Goal: Task Accomplishment & Management: Manage account settings

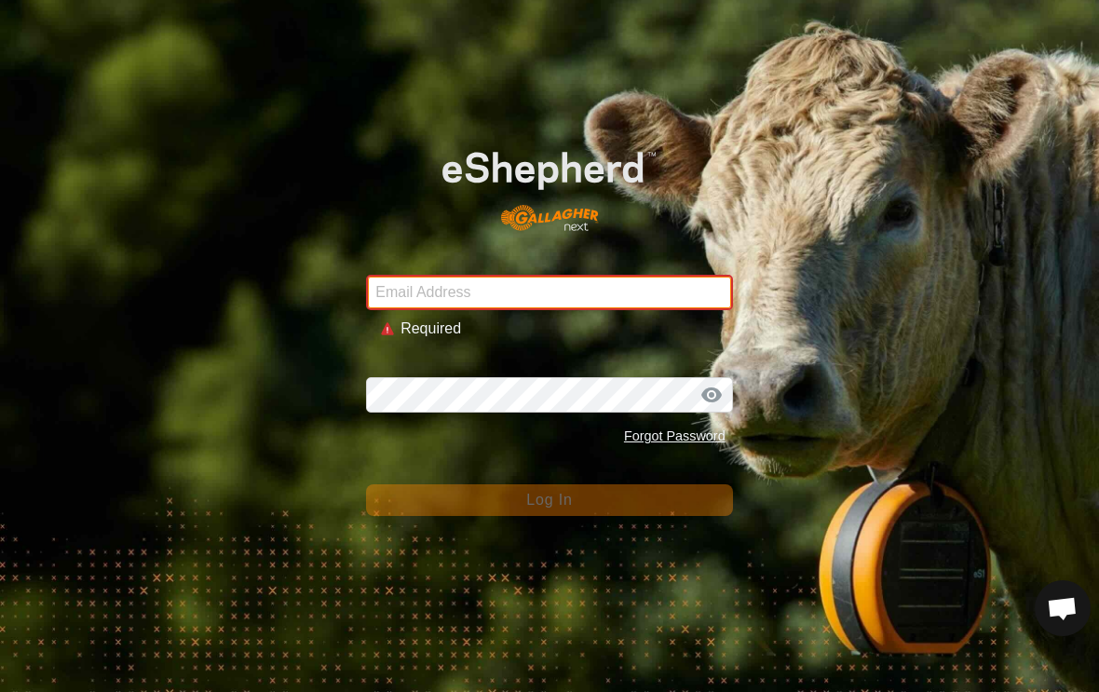
click at [435, 286] on input "Email Address" at bounding box center [549, 292] width 366 height 35
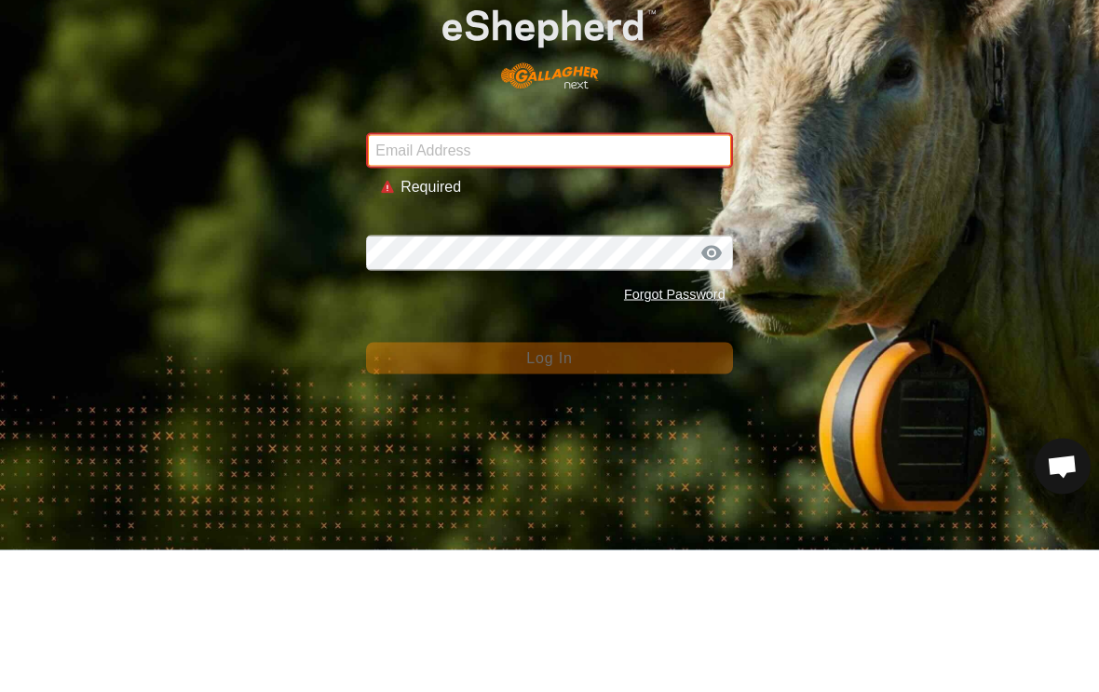
type input "Eschulz@correinc.com"
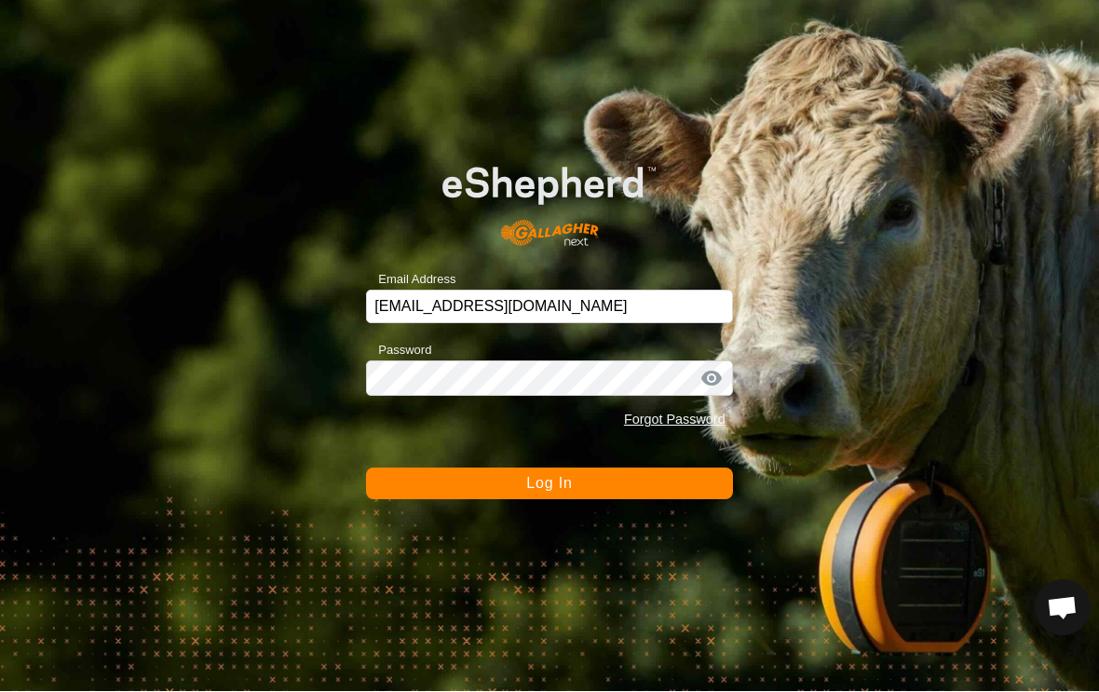
click at [578, 495] on button "Log In" at bounding box center [549, 485] width 366 height 32
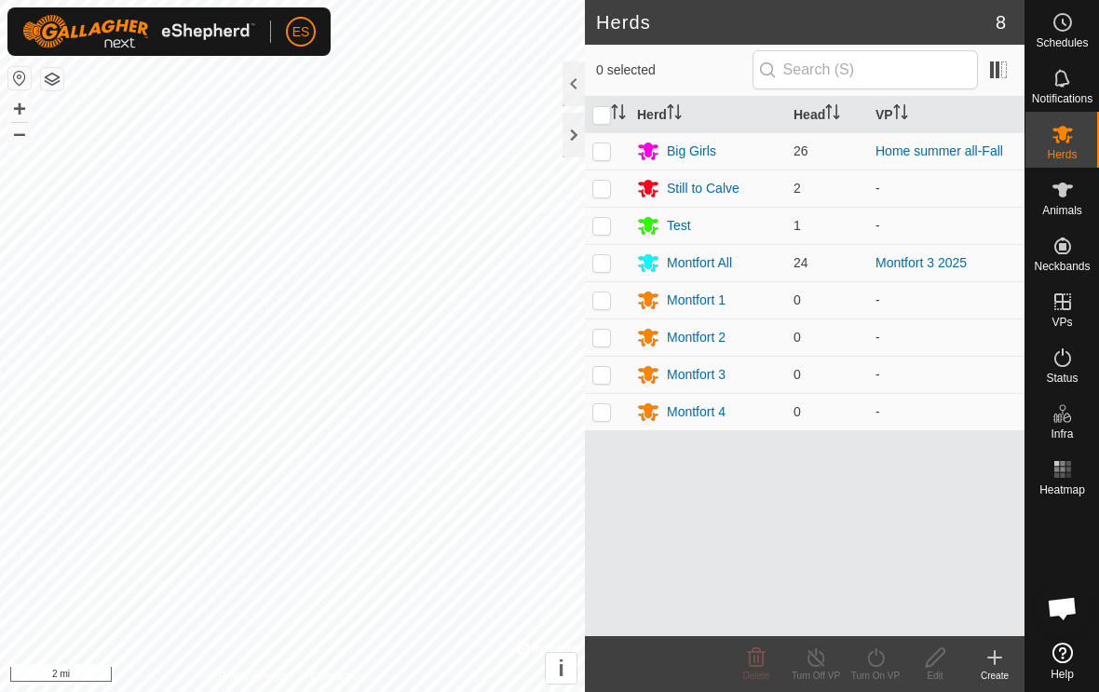
click at [695, 150] on div "Big Girls" at bounding box center [691, 152] width 49 height 20
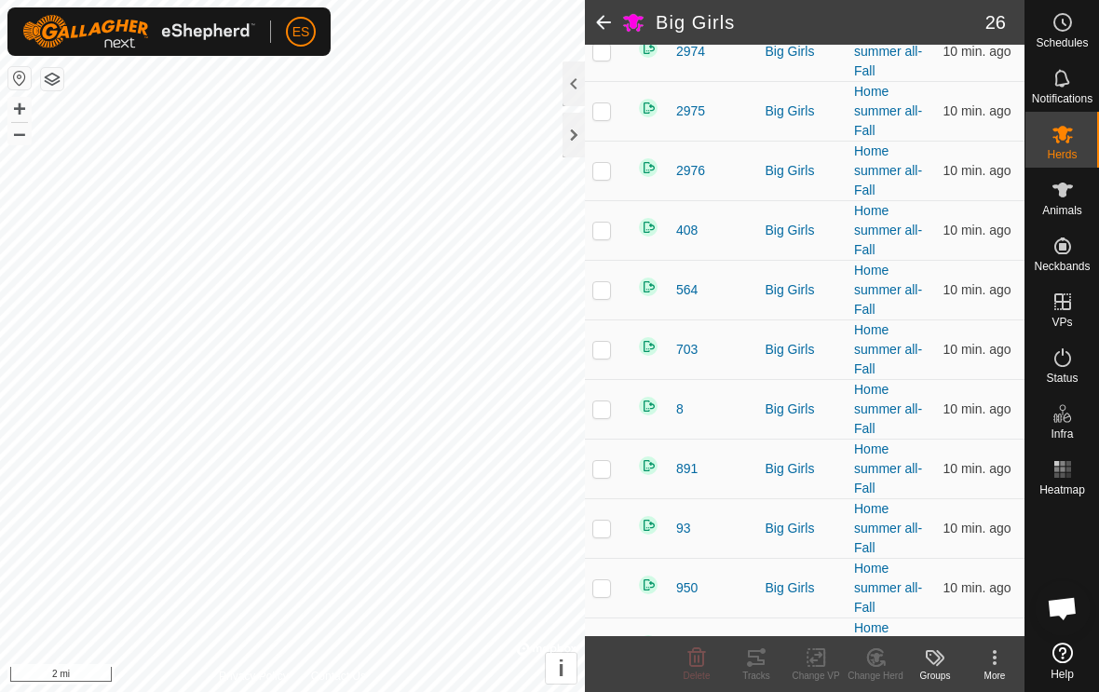
scroll to position [835, 0]
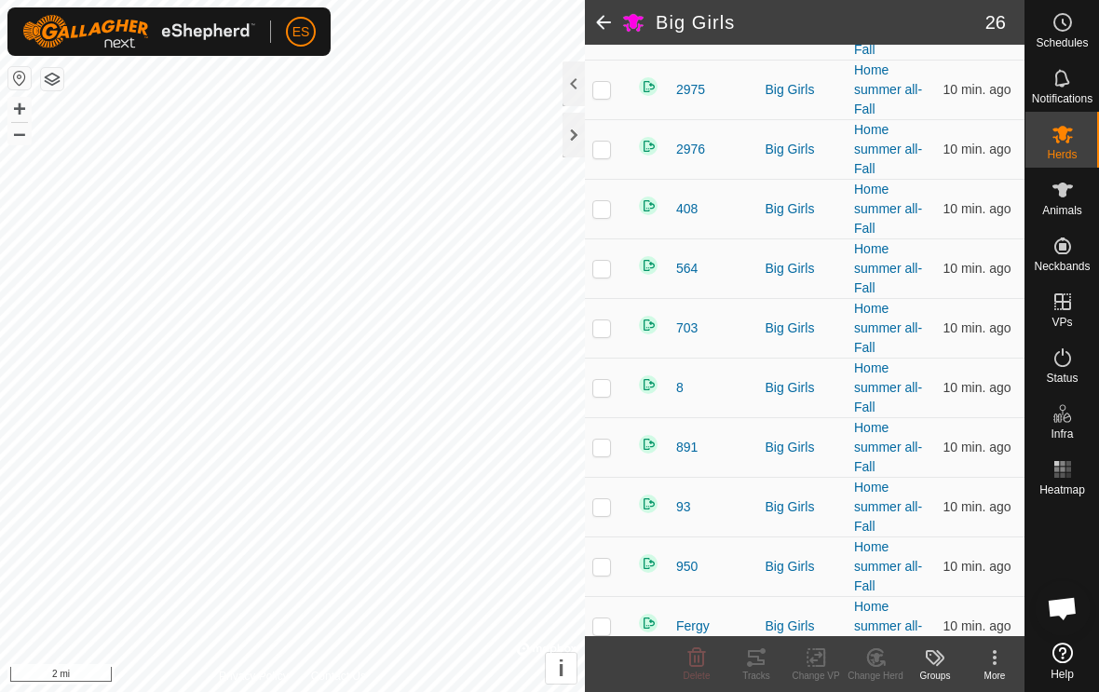
click at [624, 390] on td at bounding box center [607, 388] width 45 height 60
checkbox input "true"
click at [605, 448] on p-checkbox at bounding box center [601, 447] width 19 height 15
checkbox input "true"
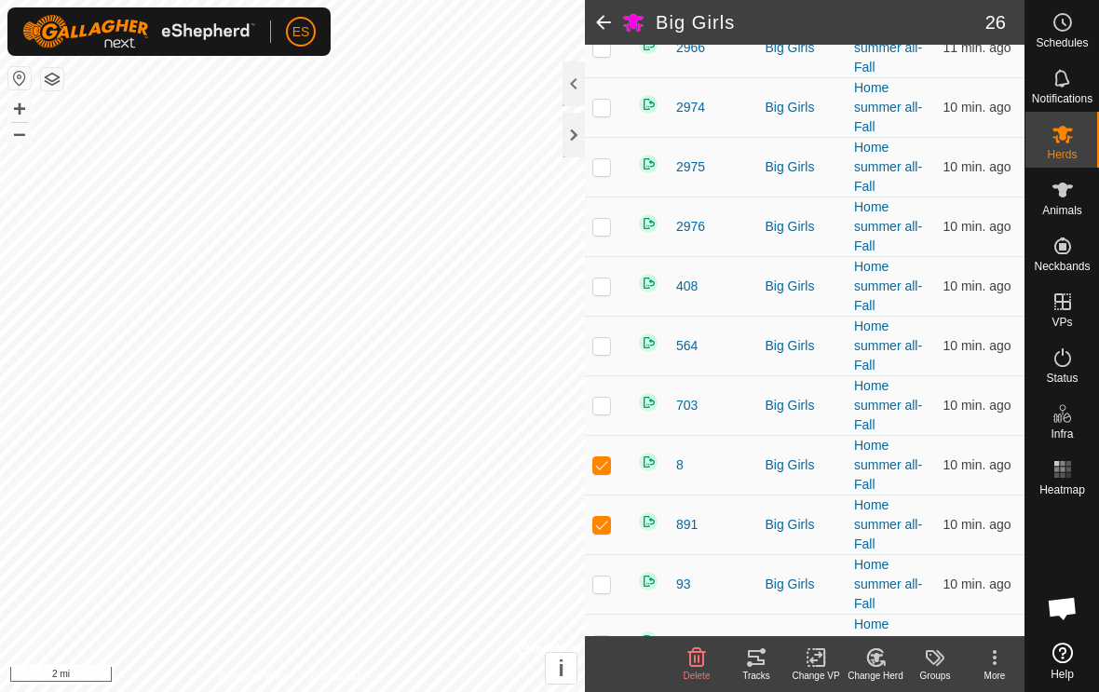
scroll to position [729, 0]
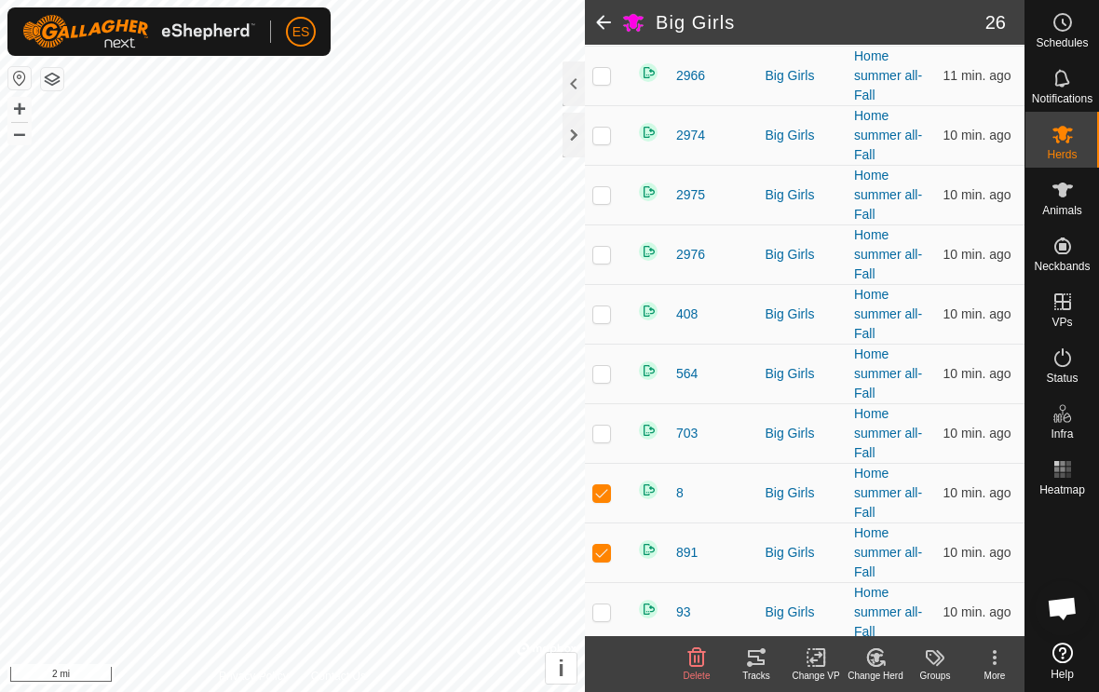
click at [607, 309] on p-checkbox at bounding box center [601, 313] width 19 height 15
checkbox input "true"
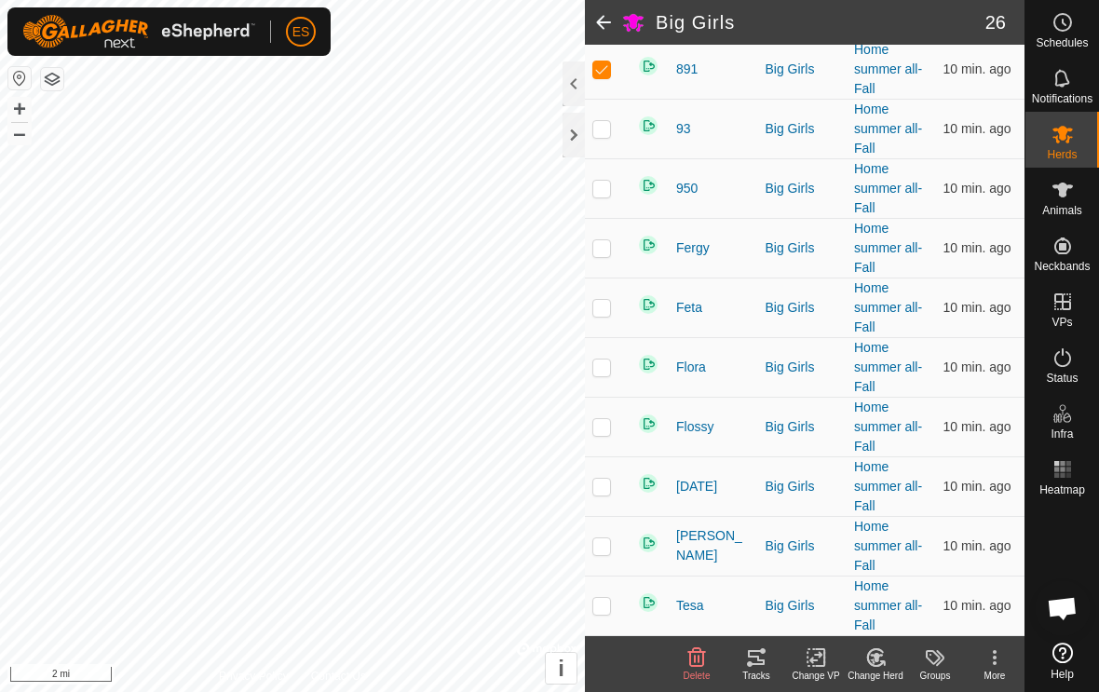
scroll to position [1214, 0]
click at [594, 315] on p-checkbox at bounding box center [601, 307] width 19 height 15
checkbox input "true"
click at [600, 536] on td at bounding box center [607, 546] width 45 height 60
checkbox input "true"
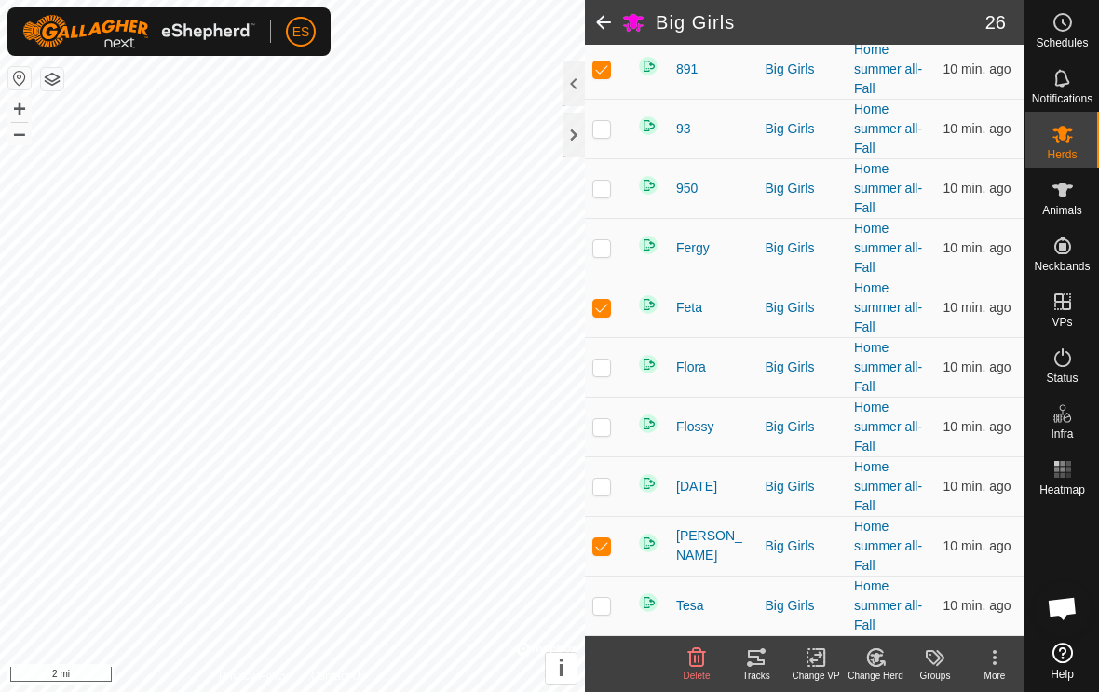
click at [609, 479] on p-checkbox at bounding box center [601, 486] width 19 height 15
checkbox input "true"
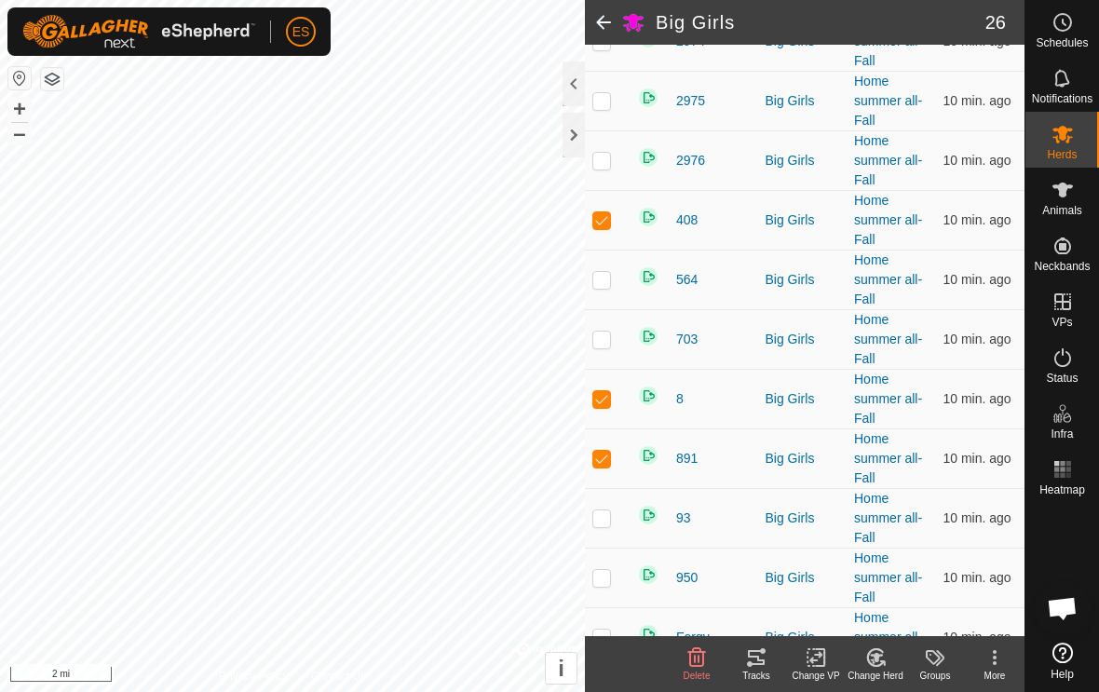
scroll to position [795, 0]
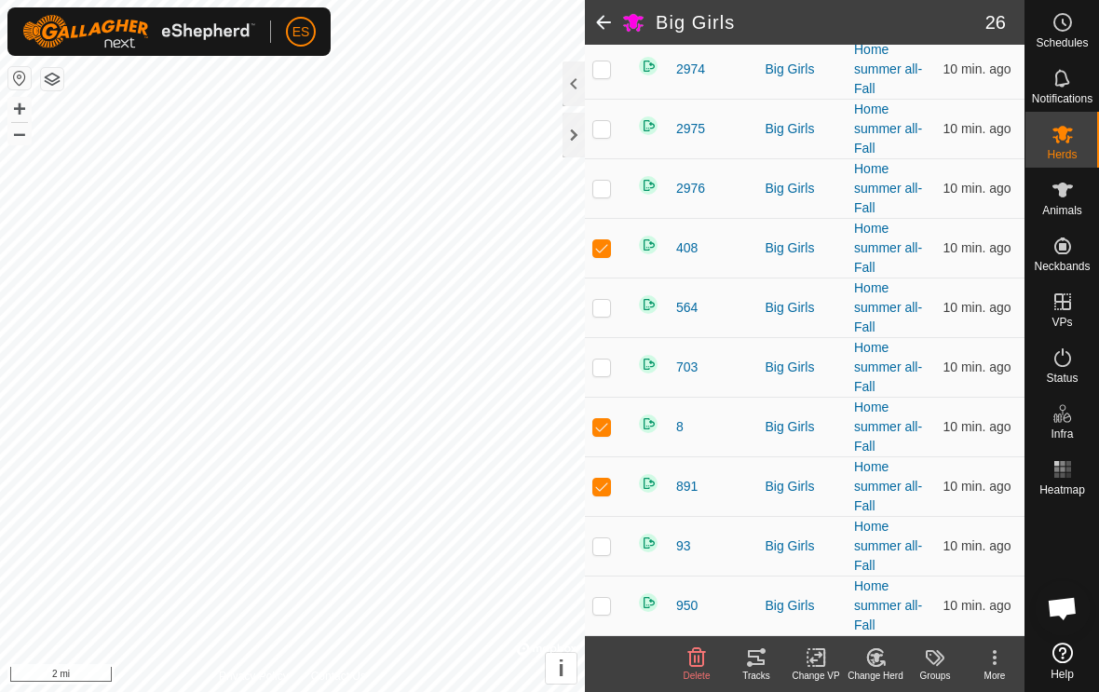
click at [608, 374] on p-checkbox at bounding box center [601, 367] width 19 height 15
checkbox input "true"
click at [878, 659] on icon at bounding box center [876, 656] width 13 height 9
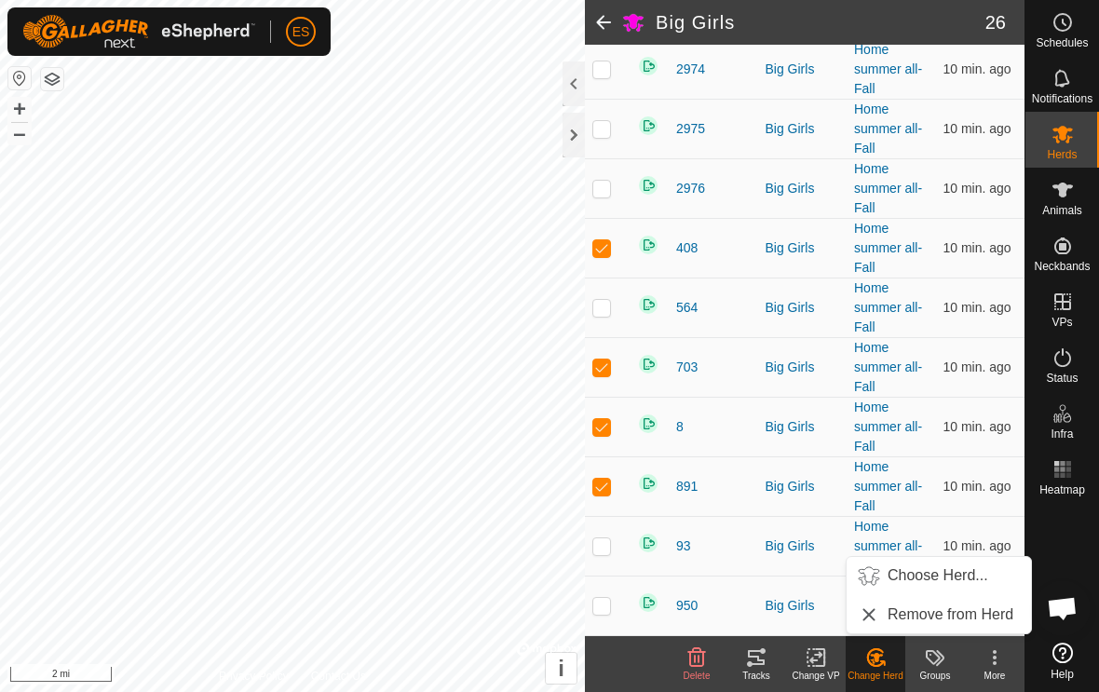
click at [940, 579] on span "Choose Herd..." at bounding box center [938, 575] width 101 height 22
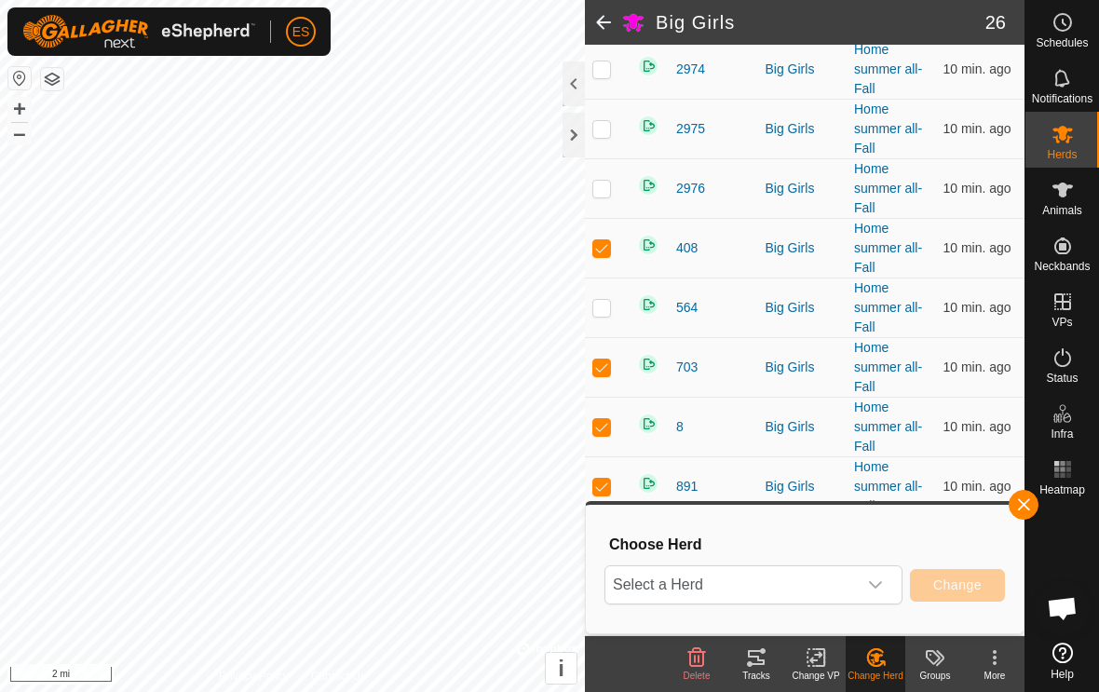
click at [877, 591] on icon "dropdown trigger" at bounding box center [875, 585] width 15 height 15
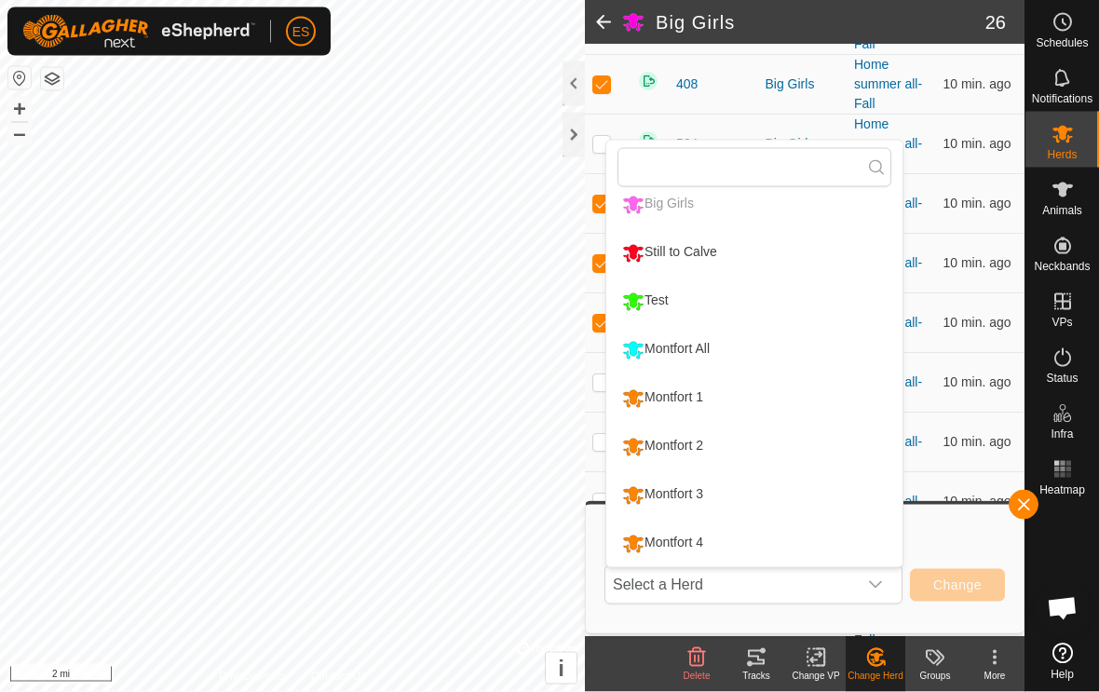
scroll to position [13, 0]
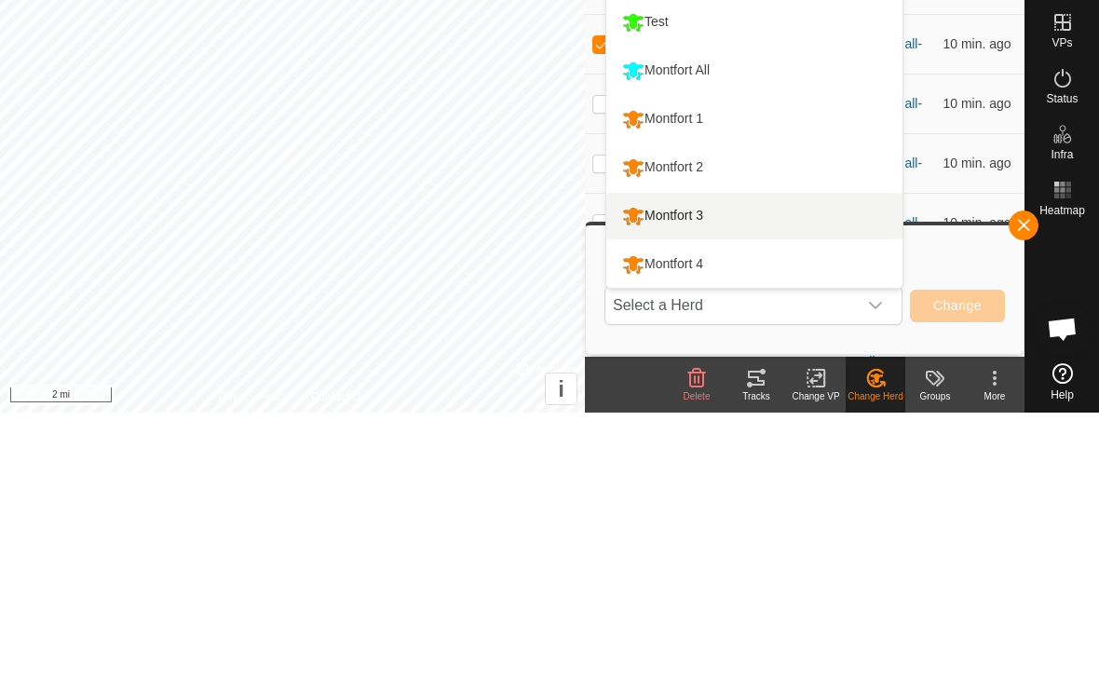
click at [708, 480] on div "Montfort 3" at bounding box center [663, 496] width 90 height 32
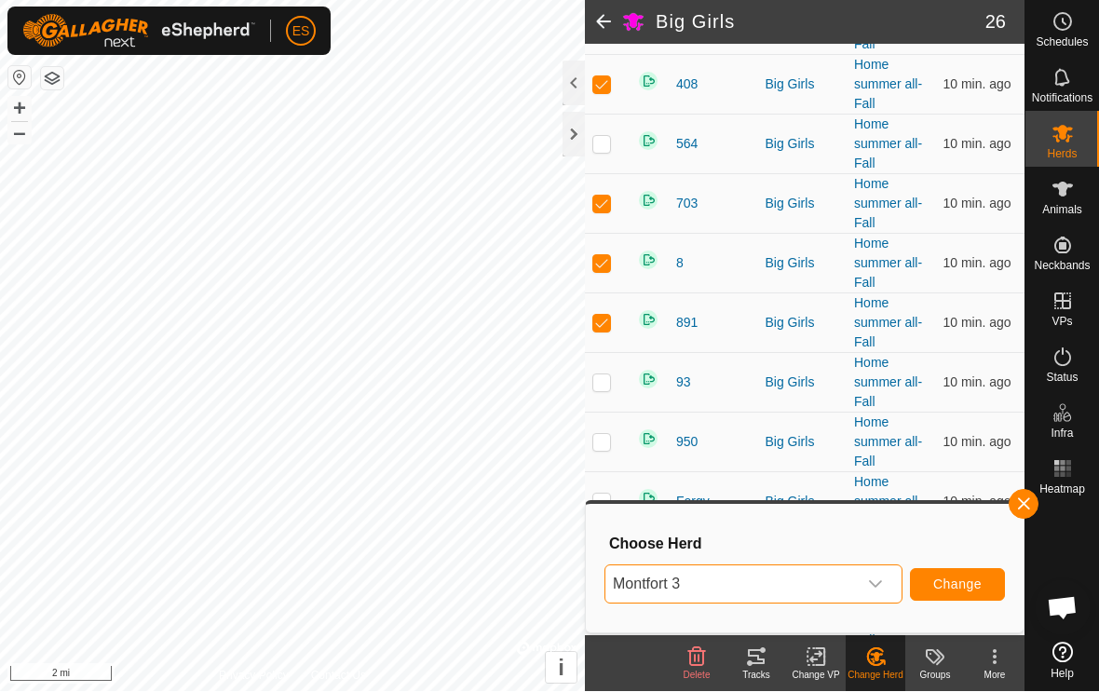
click at [967, 578] on span "Change" at bounding box center [957, 585] width 48 height 15
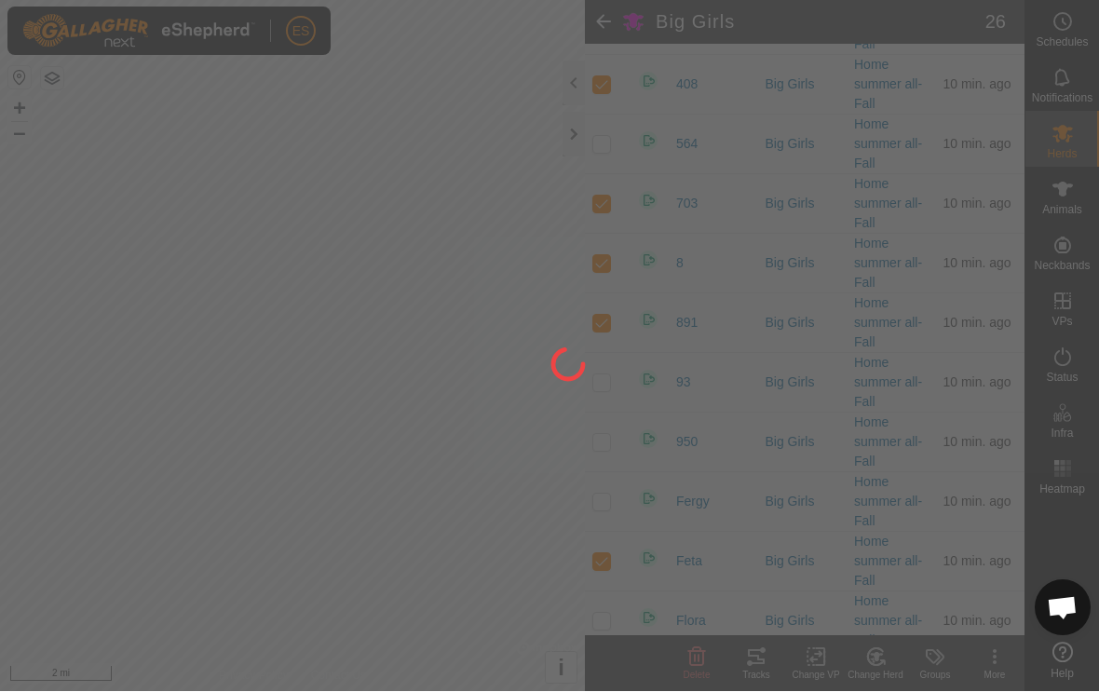
checkbox input "false"
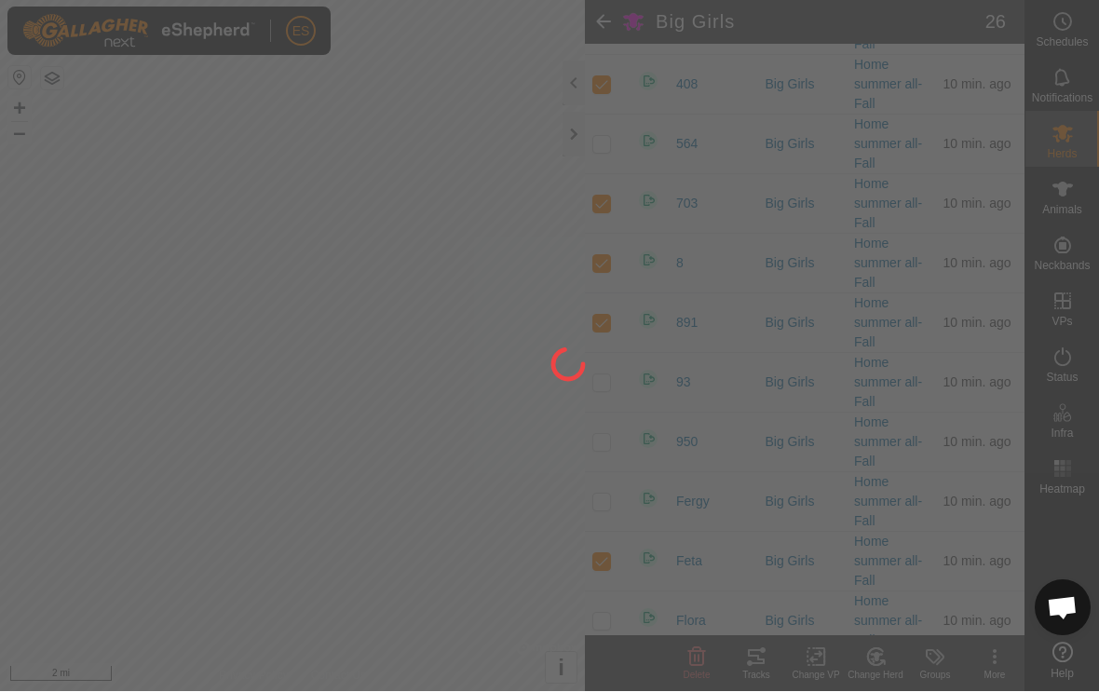
checkbox input "false"
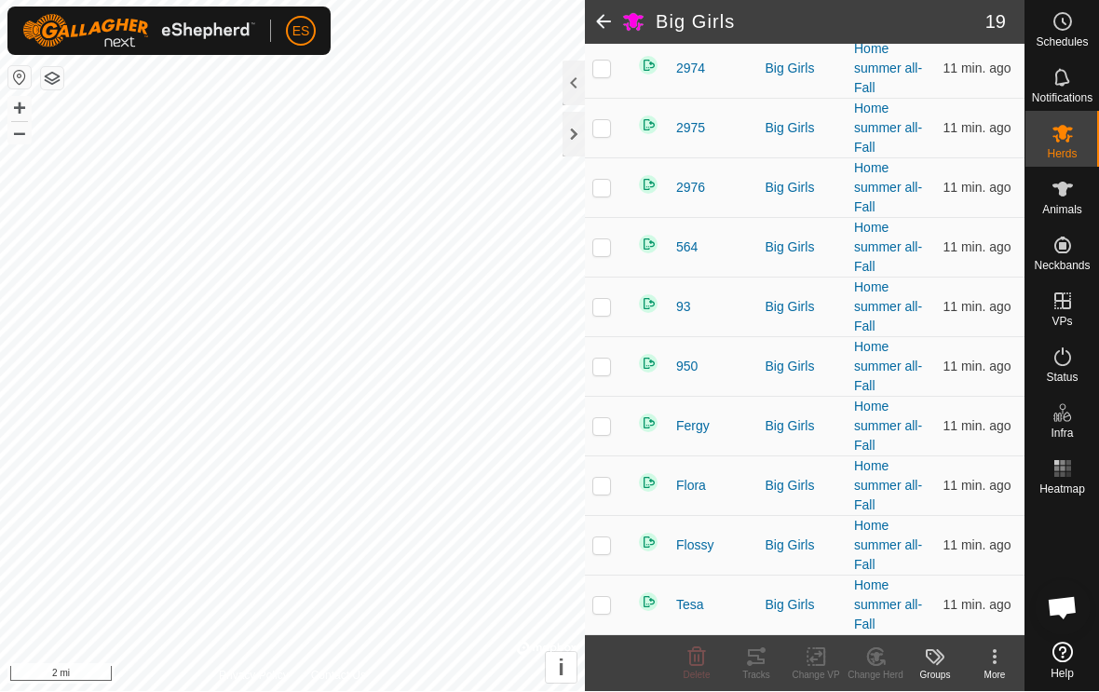
click at [614, 22] on span at bounding box center [603, 22] width 37 height 45
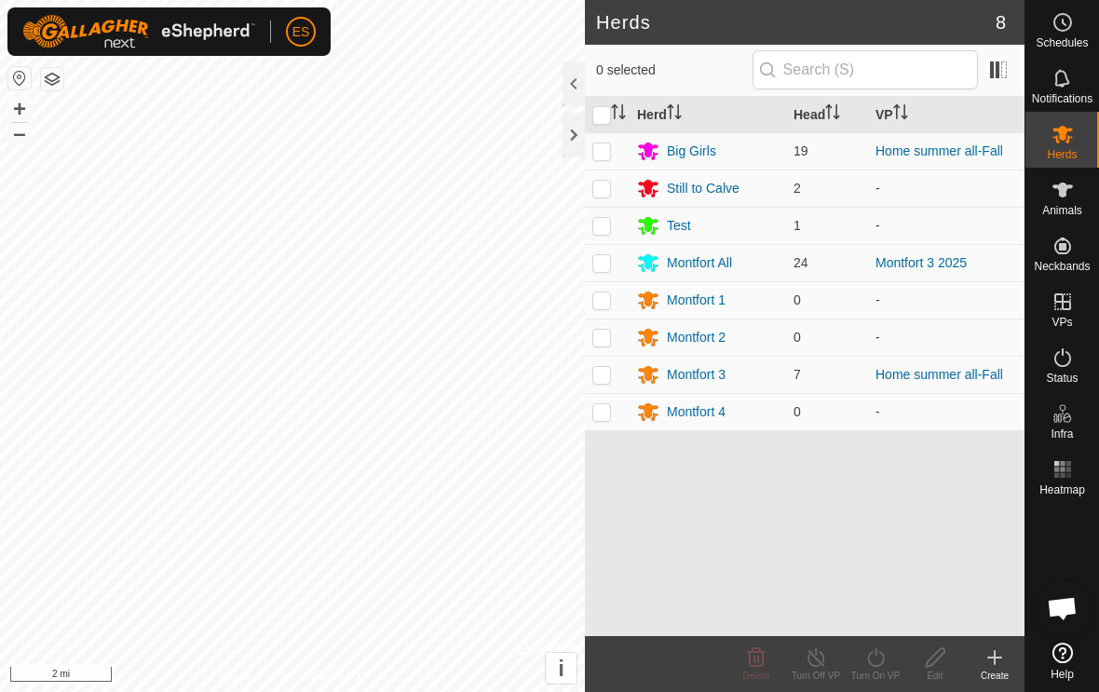
click at [695, 151] on div "Big Girls" at bounding box center [691, 152] width 49 height 20
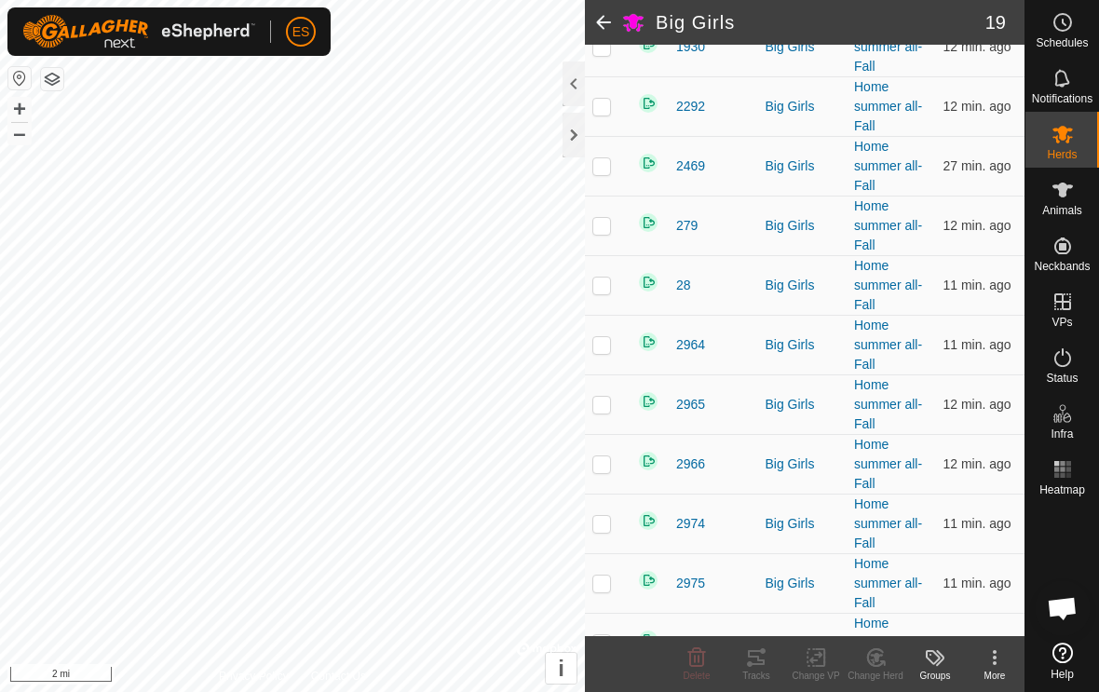
scroll to position [342, 0]
click at [612, 342] on td at bounding box center [607, 344] width 45 height 60
checkbox input "true"
click at [872, 662] on icon at bounding box center [875, 657] width 23 height 22
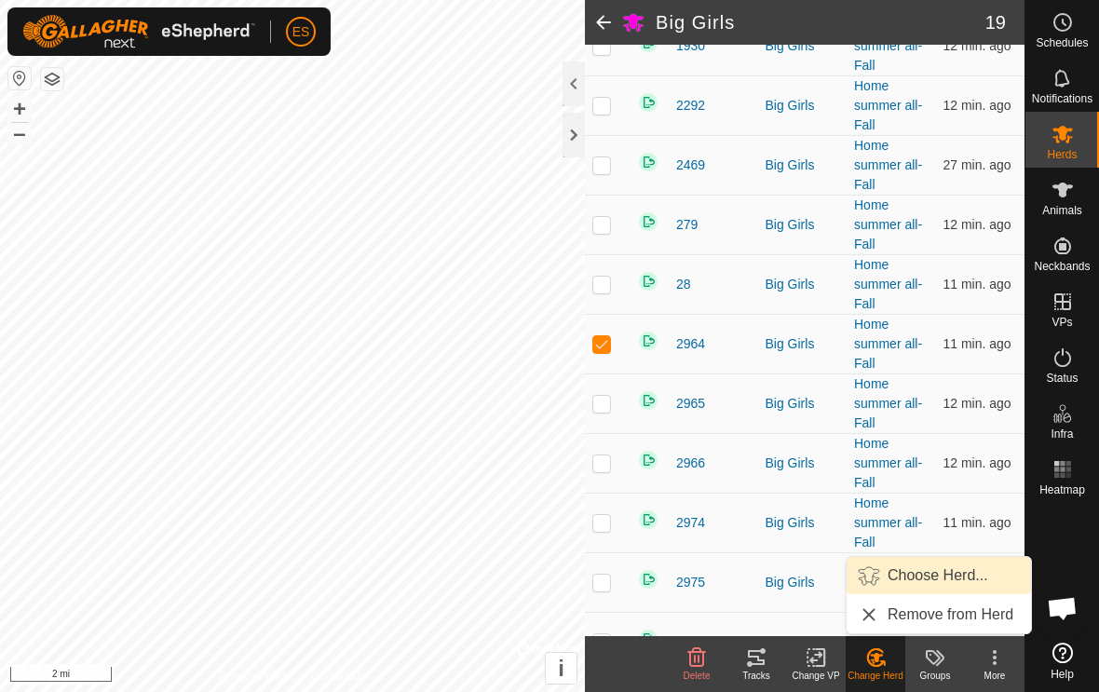
click at [926, 577] on span "Choose Herd..." at bounding box center [938, 575] width 101 height 22
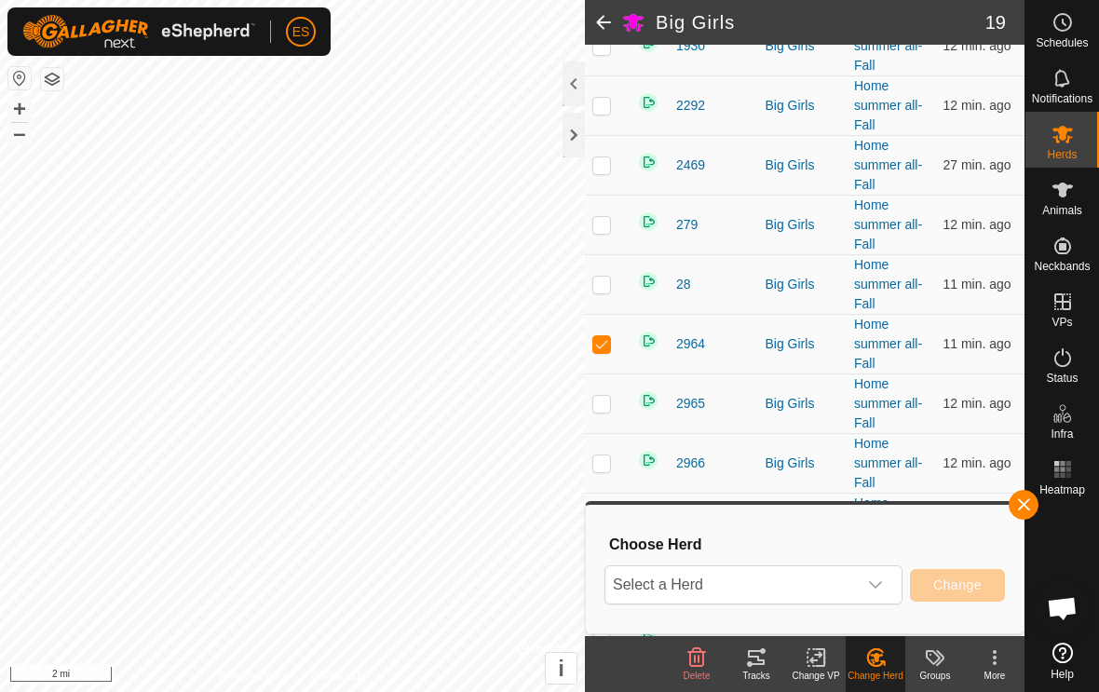
click at [883, 590] on div "dropdown trigger" at bounding box center [875, 584] width 37 height 37
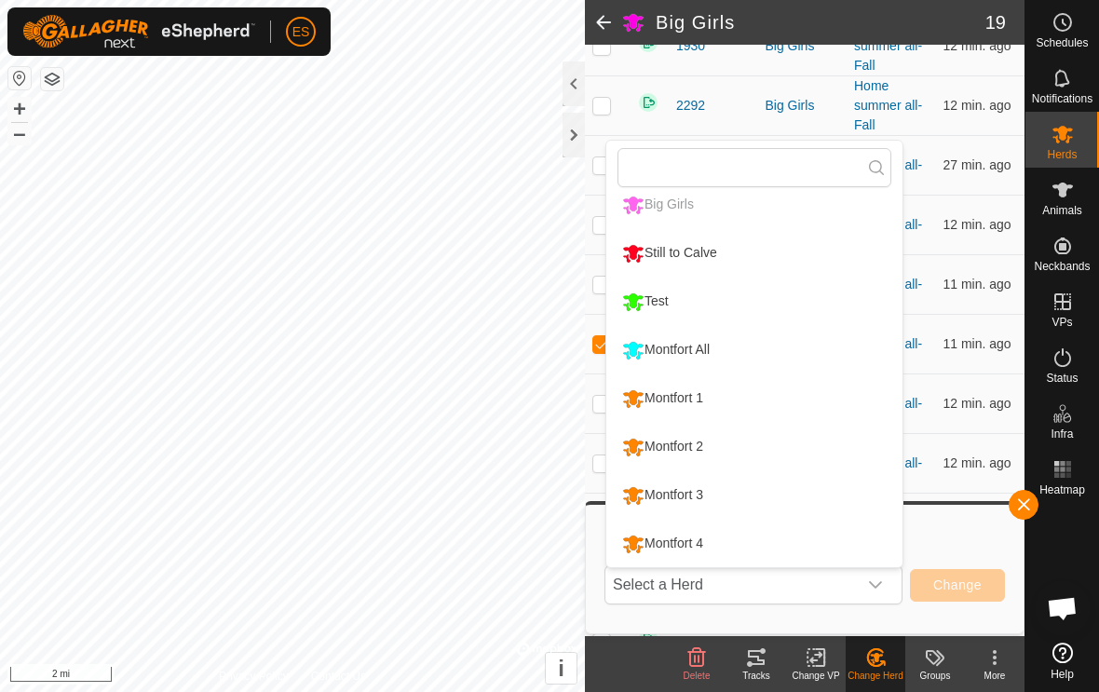
scroll to position [13, 0]
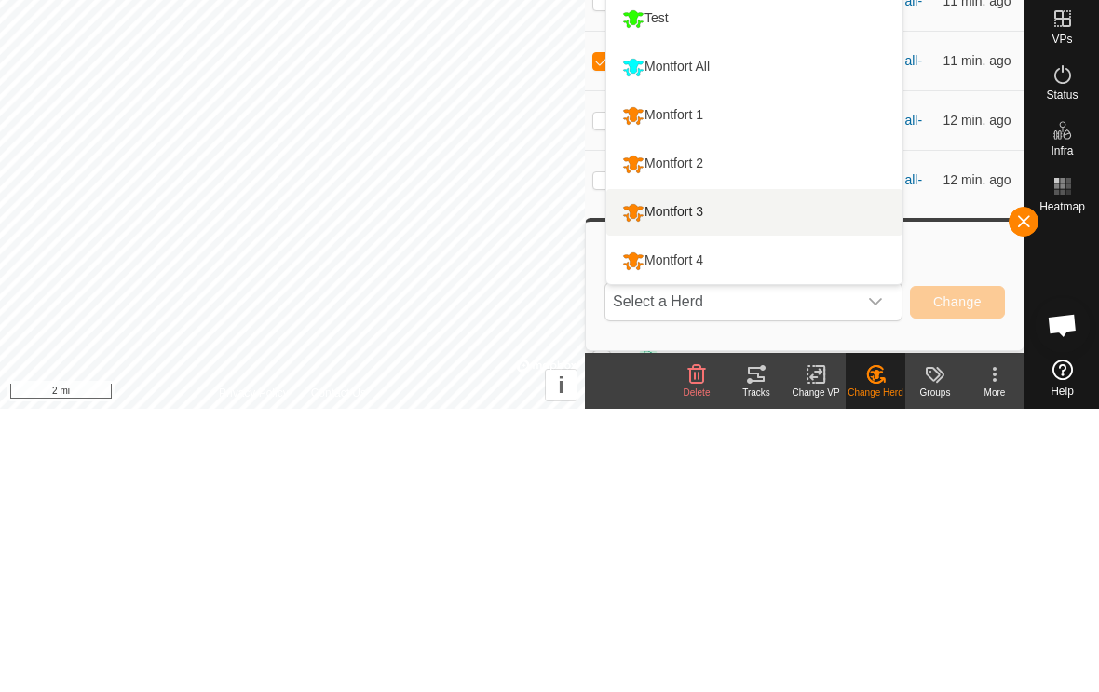
click at [694, 480] on div "Montfort 3" at bounding box center [663, 496] width 90 height 32
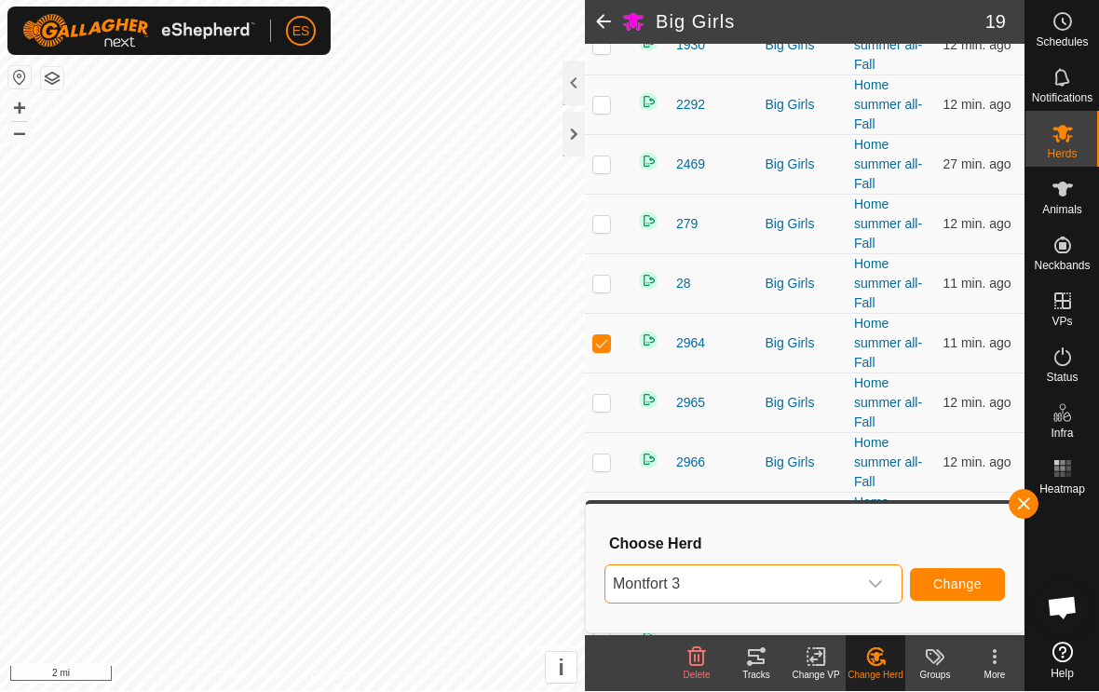
click at [961, 590] on span "Change" at bounding box center [957, 585] width 48 height 15
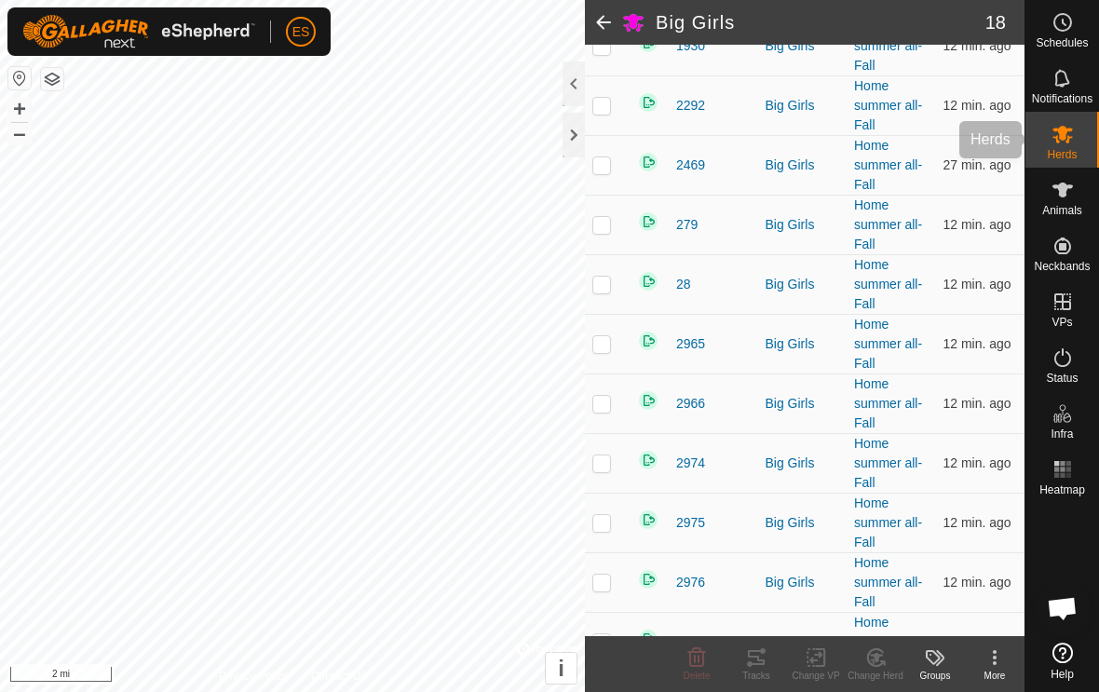
click at [1062, 146] on es-mob-svg-icon at bounding box center [1063, 134] width 34 height 30
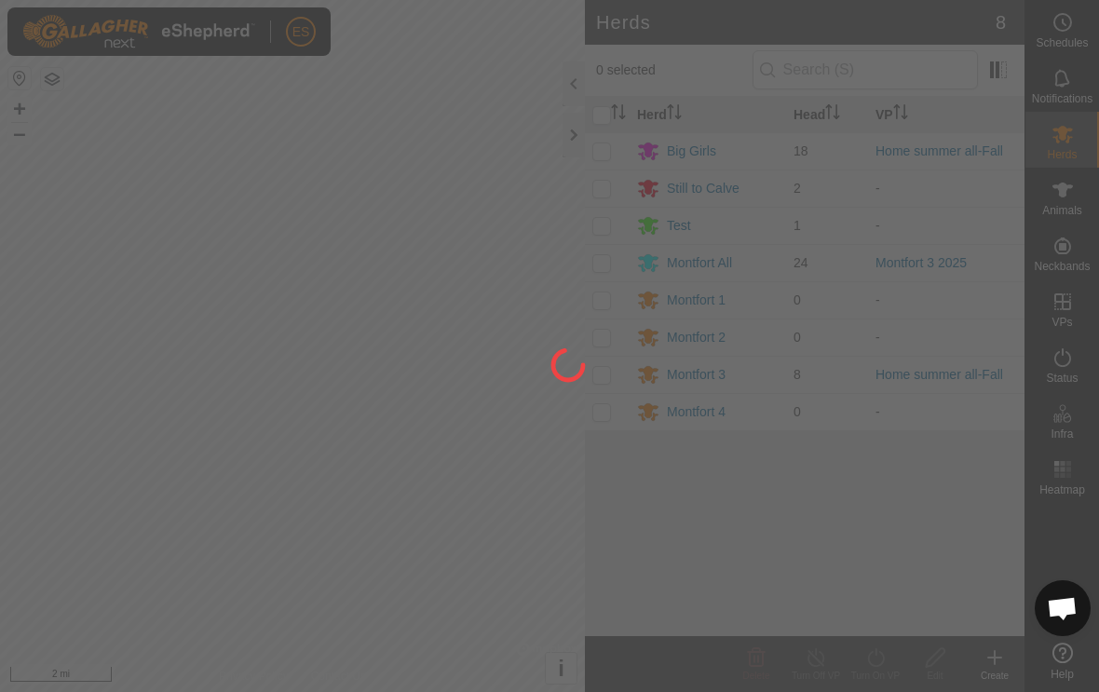
click at [1061, 153] on div at bounding box center [549, 346] width 1099 height 692
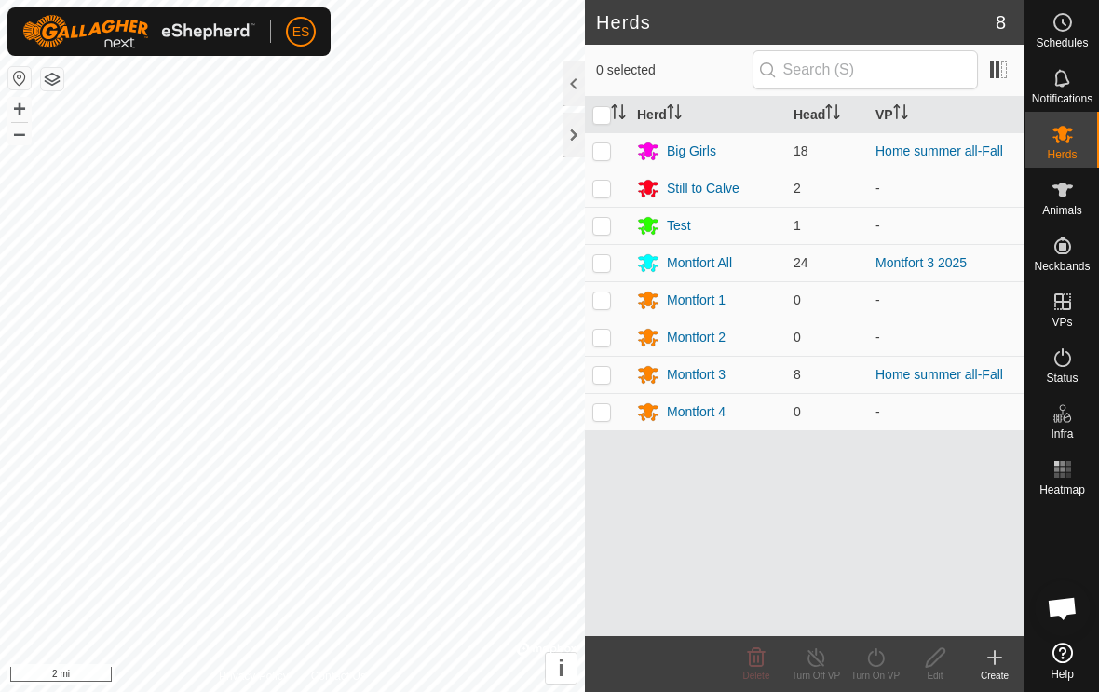
click at [599, 380] on p-checkbox at bounding box center [601, 374] width 19 height 15
checkbox input "true"
click at [812, 661] on icon at bounding box center [816, 657] width 23 height 22
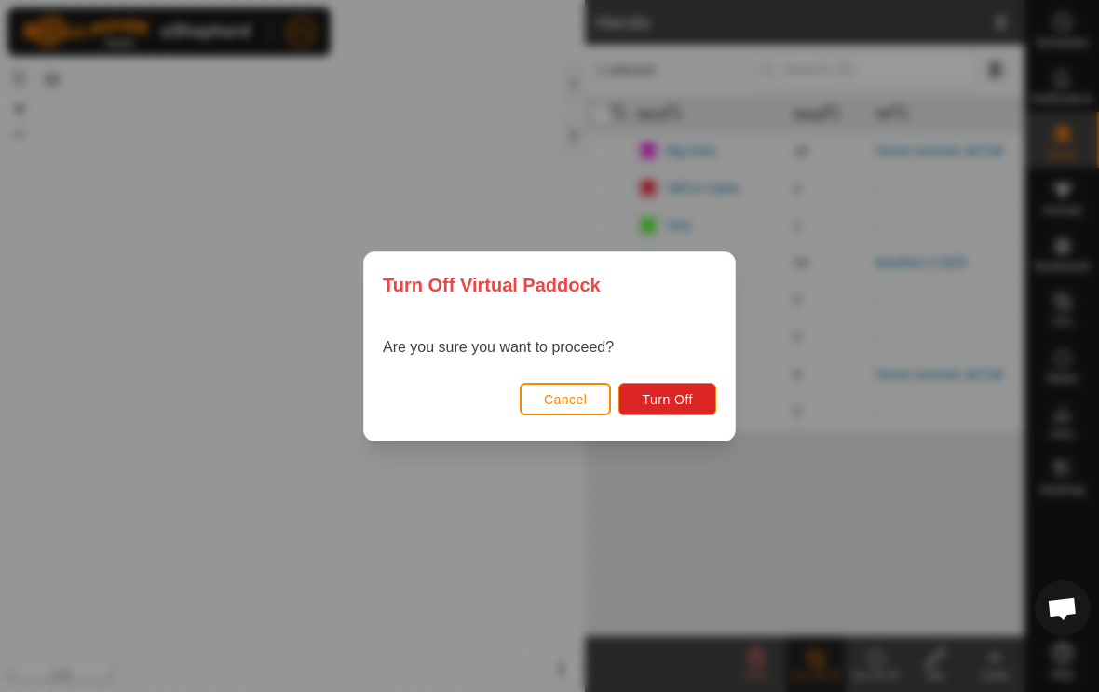
click at [676, 402] on span "Turn Off" at bounding box center [667, 399] width 51 height 15
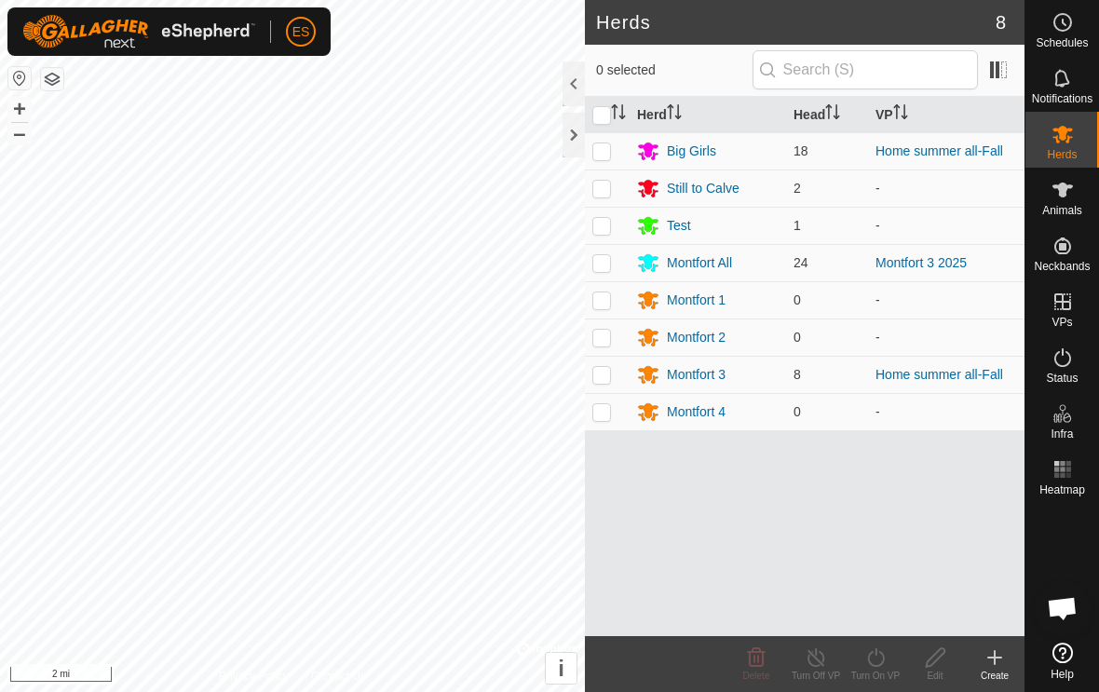
click at [706, 384] on div "Montfort 3" at bounding box center [696, 375] width 59 height 20
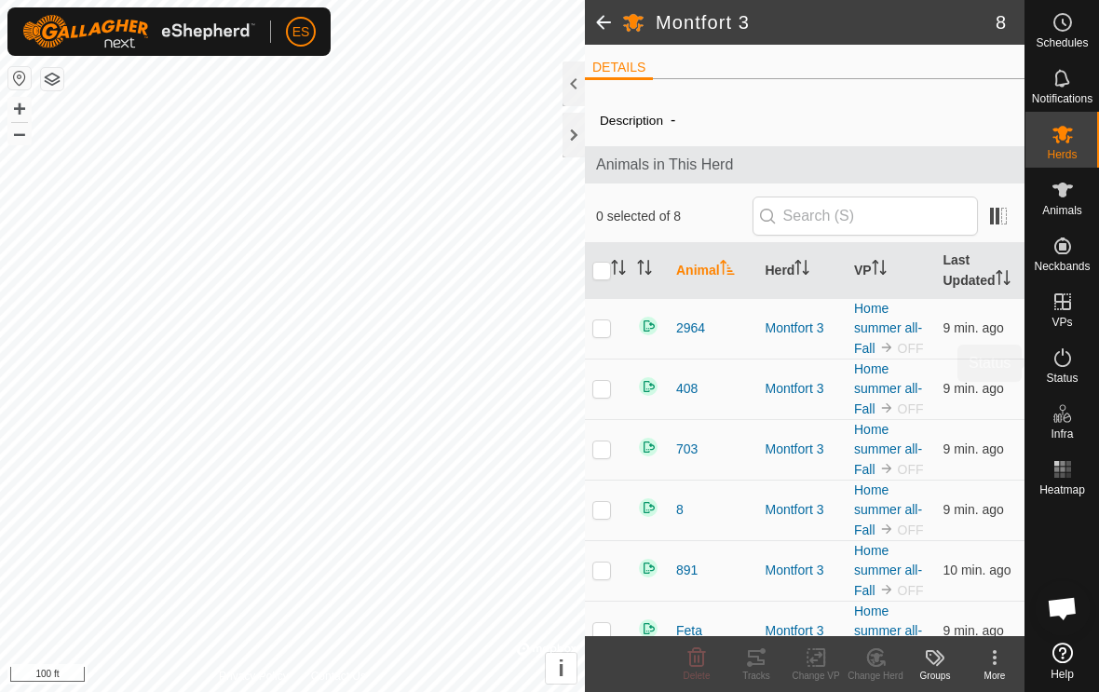
click at [1068, 359] on icon at bounding box center [1063, 358] width 22 height 22
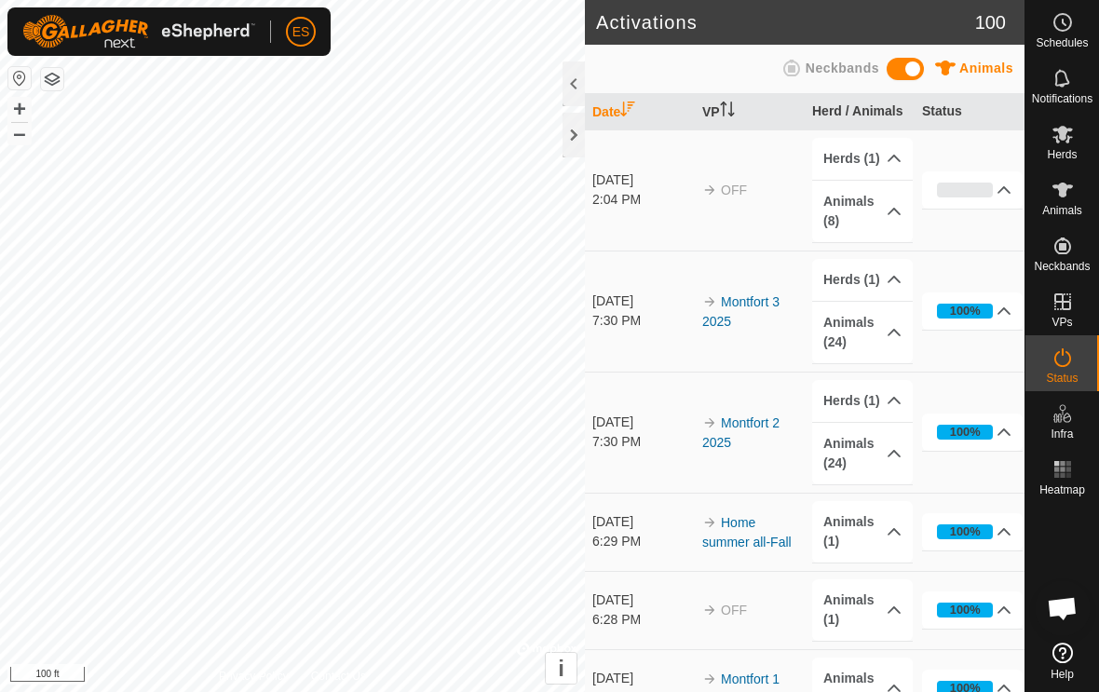
click at [1065, 354] on icon at bounding box center [1063, 358] width 22 height 22
click at [1066, 189] on icon at bounding box center [1063, 190] width 20 height 15
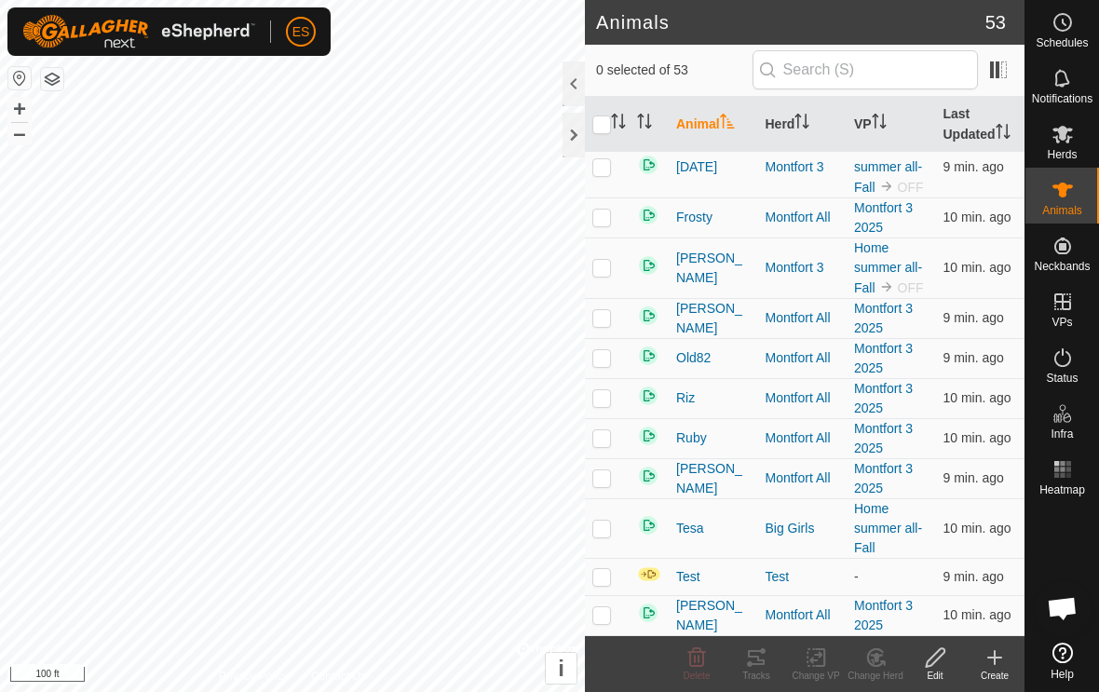
scroll to position [2147, 0]
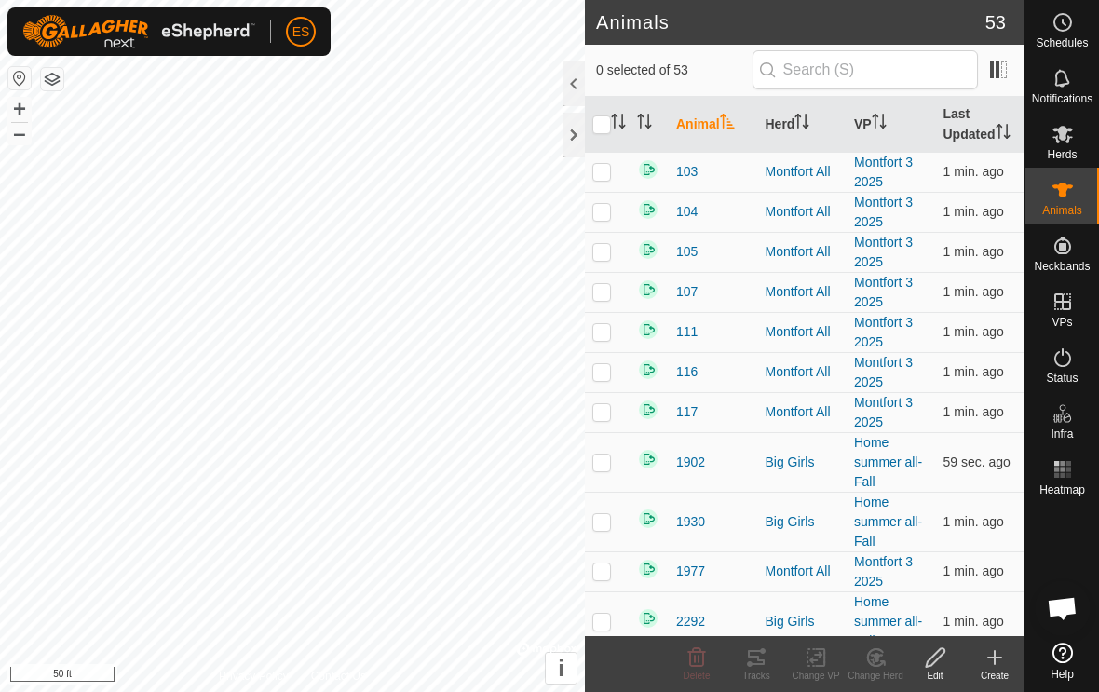
click at [788, 120] on th "Herd" at bounding box center [802, 125] width 89 height 56
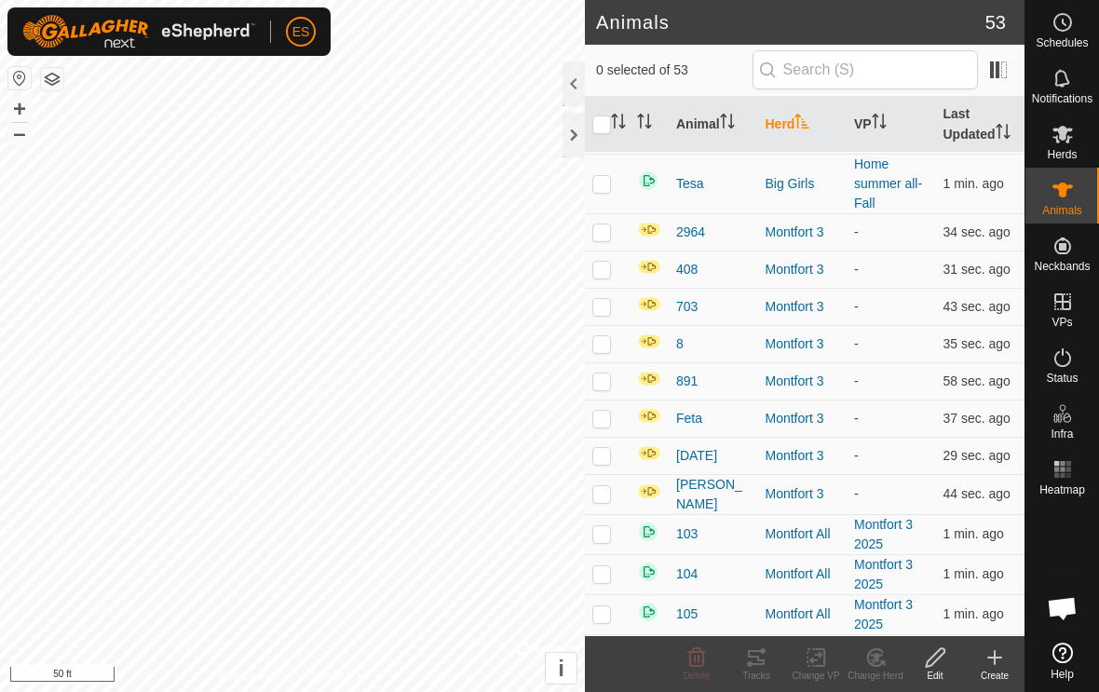
scroll to position [1013, 0]
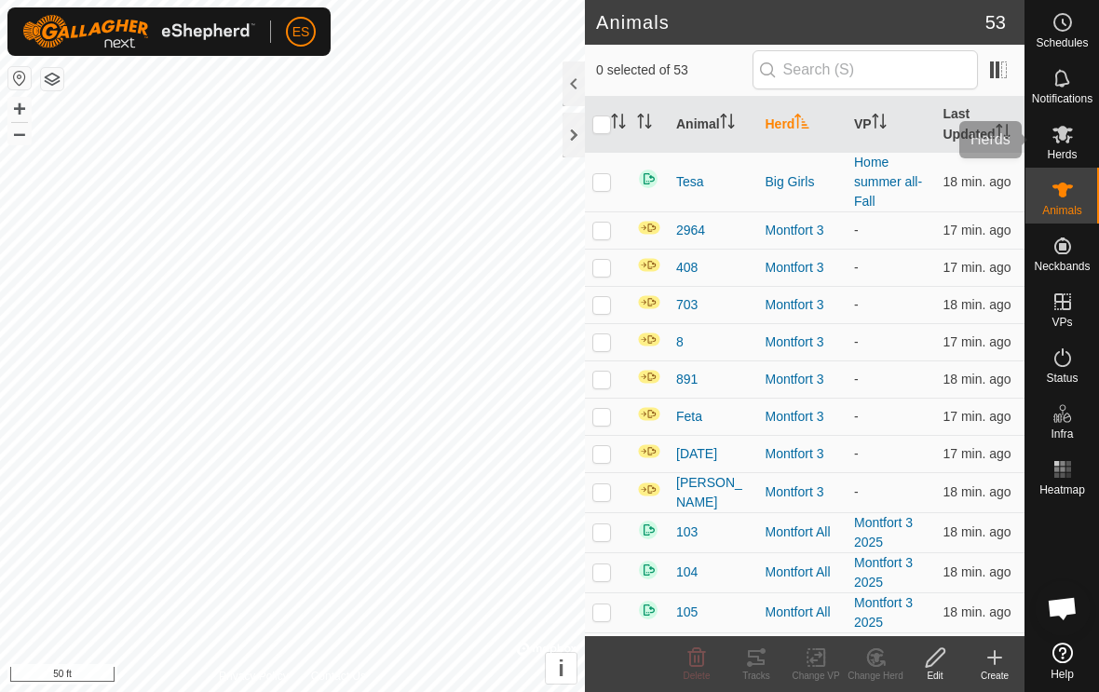
click at [1062, 157] on span "Herds" at bounding box center [1062, 154] width 30 height 11
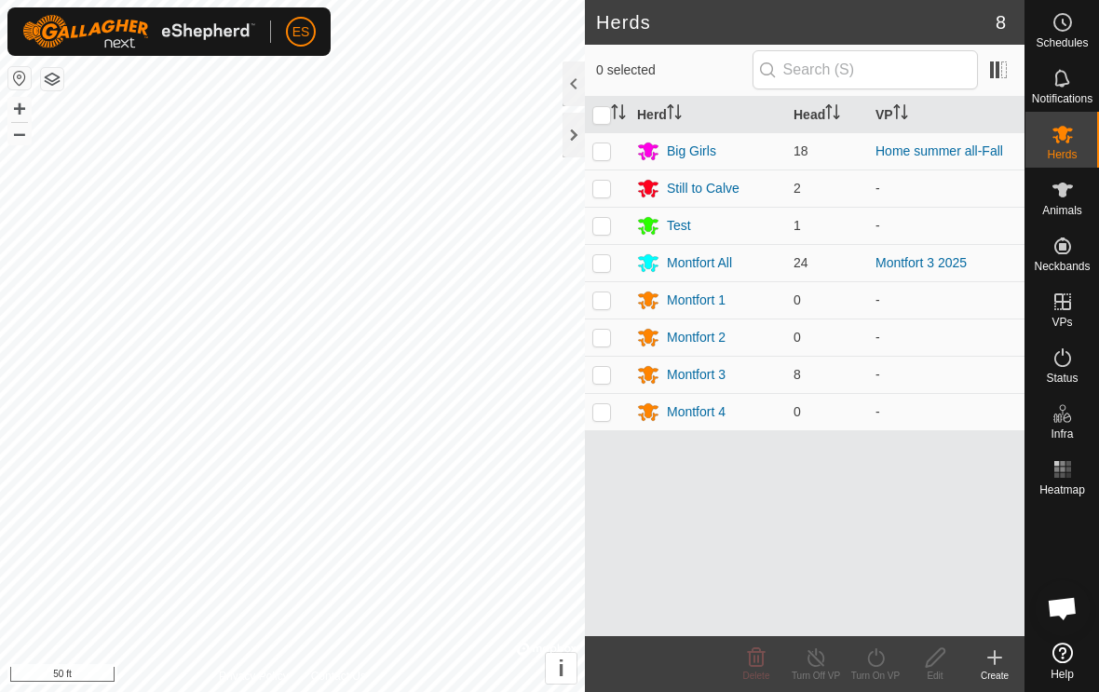
click at [694, 365] on div "Montfort 3" at bounding box center [696, 375] width 59 height 20
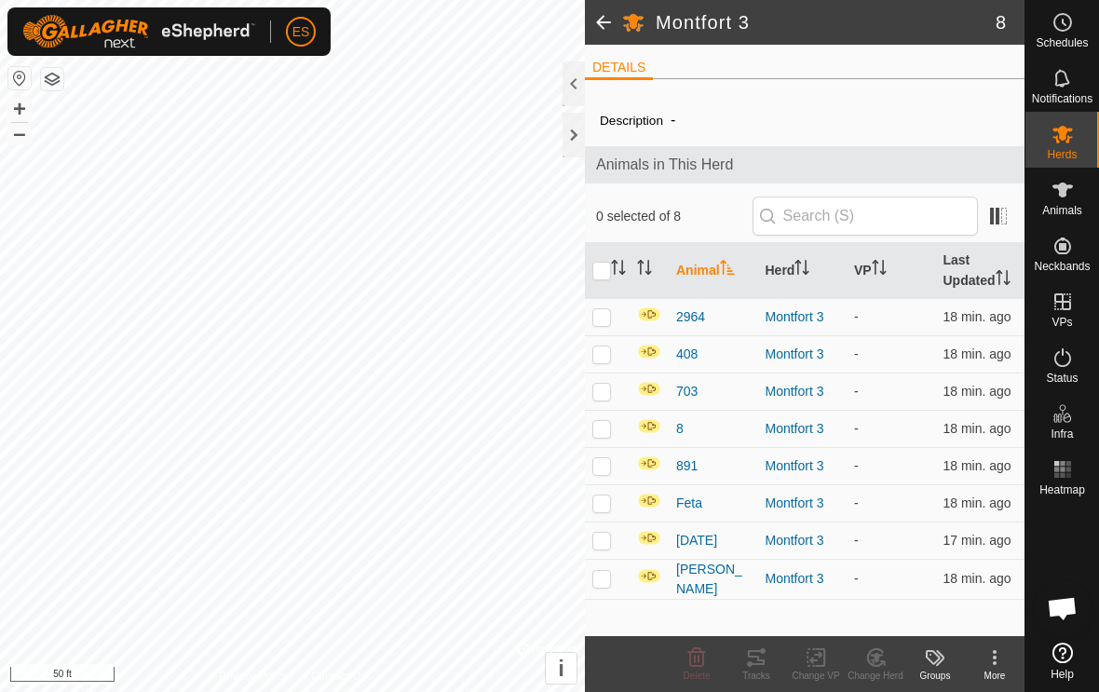
click at [599, 34] on span at bounding box center [603, 22] width 37 height 45
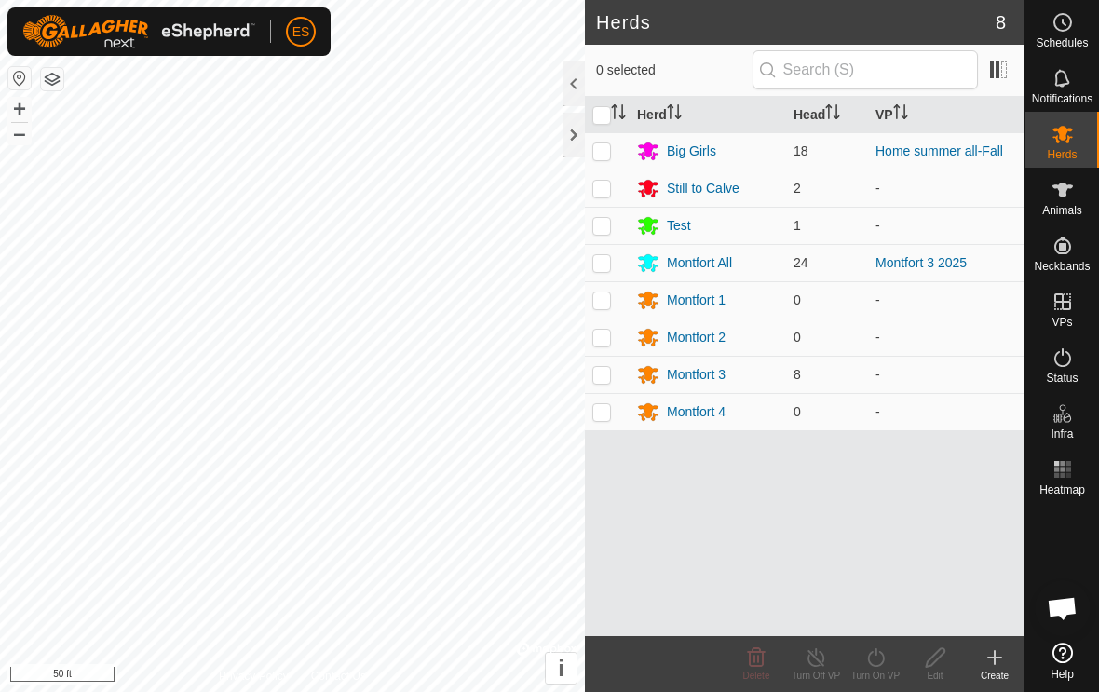
click at [608, 374] on p-checkbox at bounding box center [601, 374] width 19 height 15
checkbox input "true"
click at [878, 667] on icon at bounding box center [875, 657] width 23 height 22
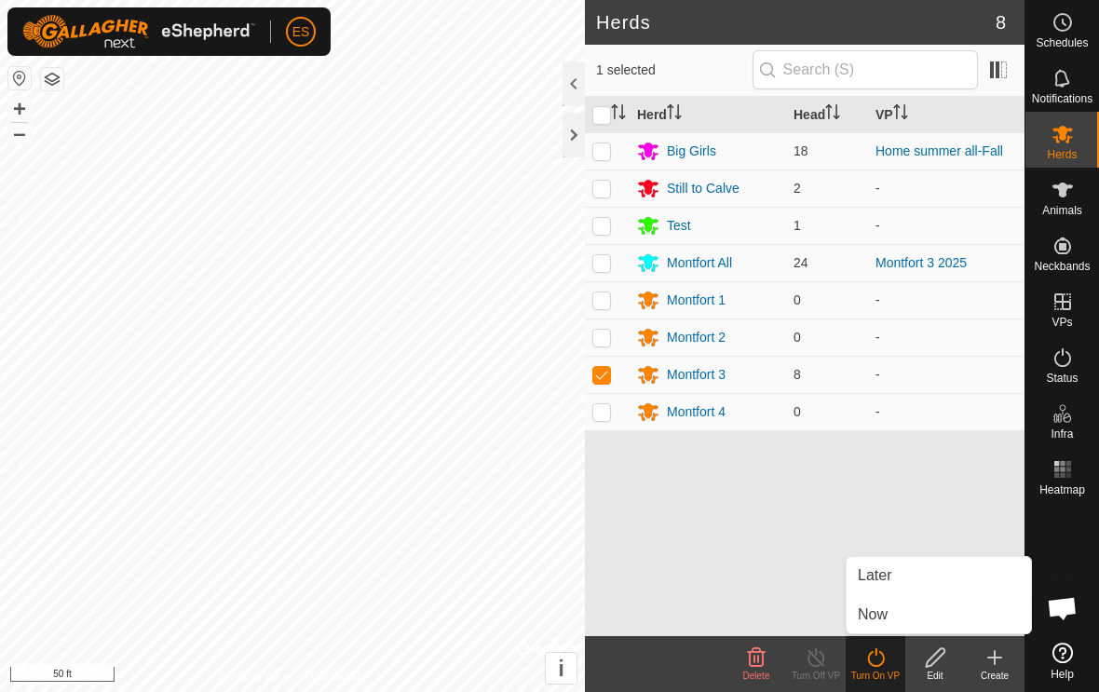
click at [914, 619] on link "Now" at bounding box center [939, 614] width 184 height 37
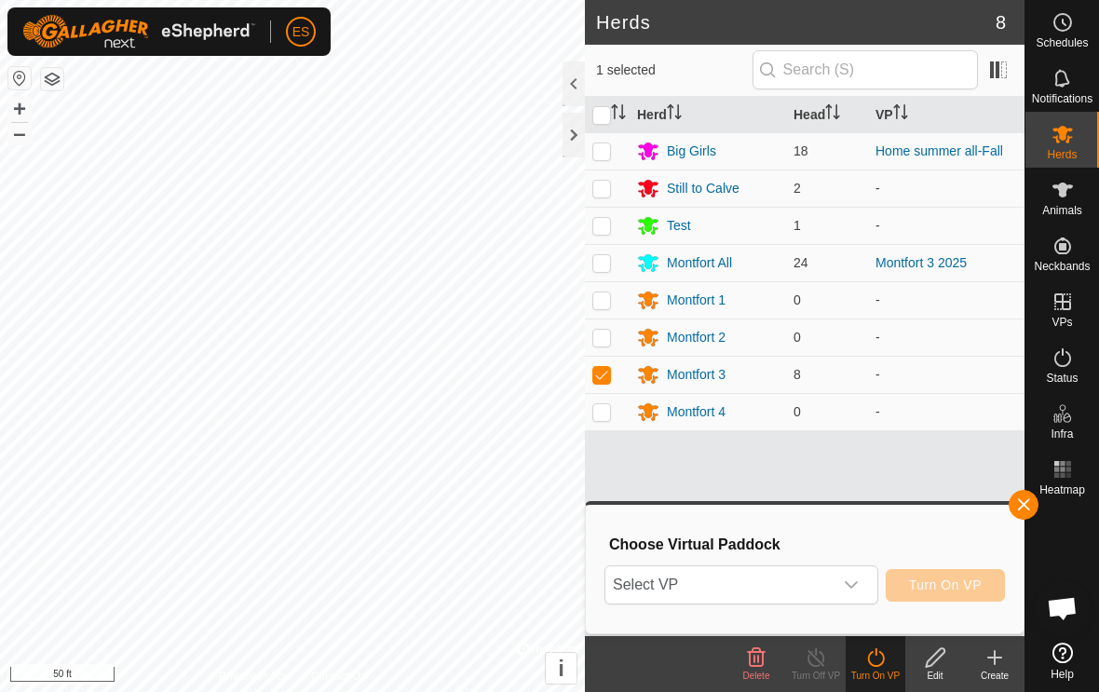
click at [859, 588] on div "dropdown trigger" at bounding box center [851, 584] width 37 height 37
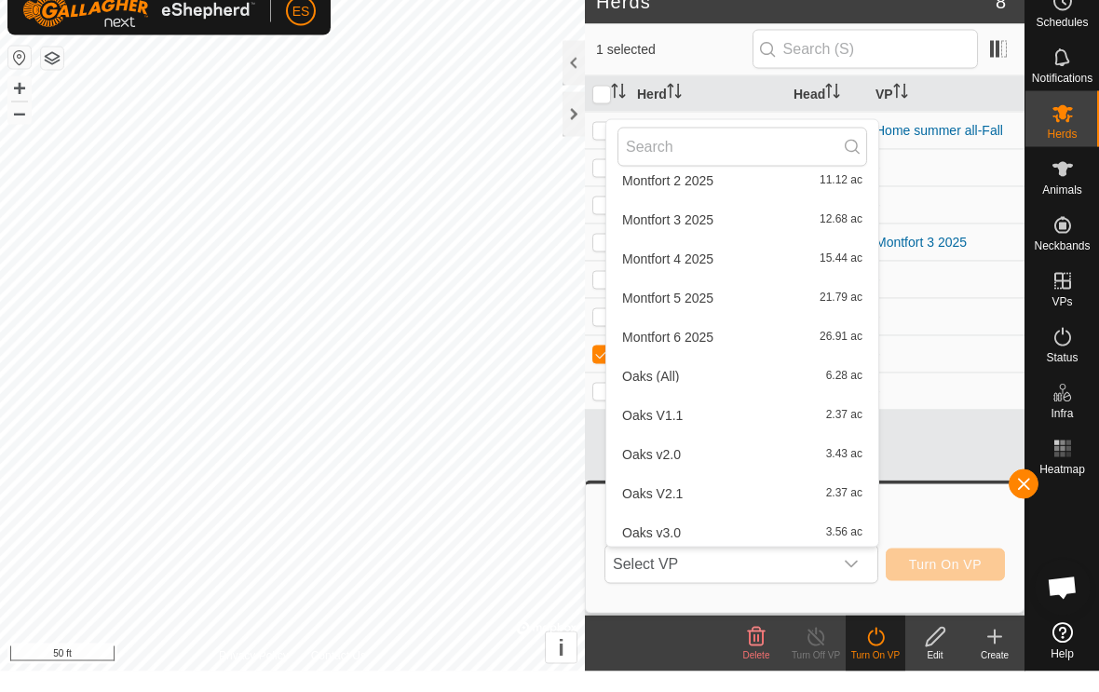
scroll to position [561, 0]
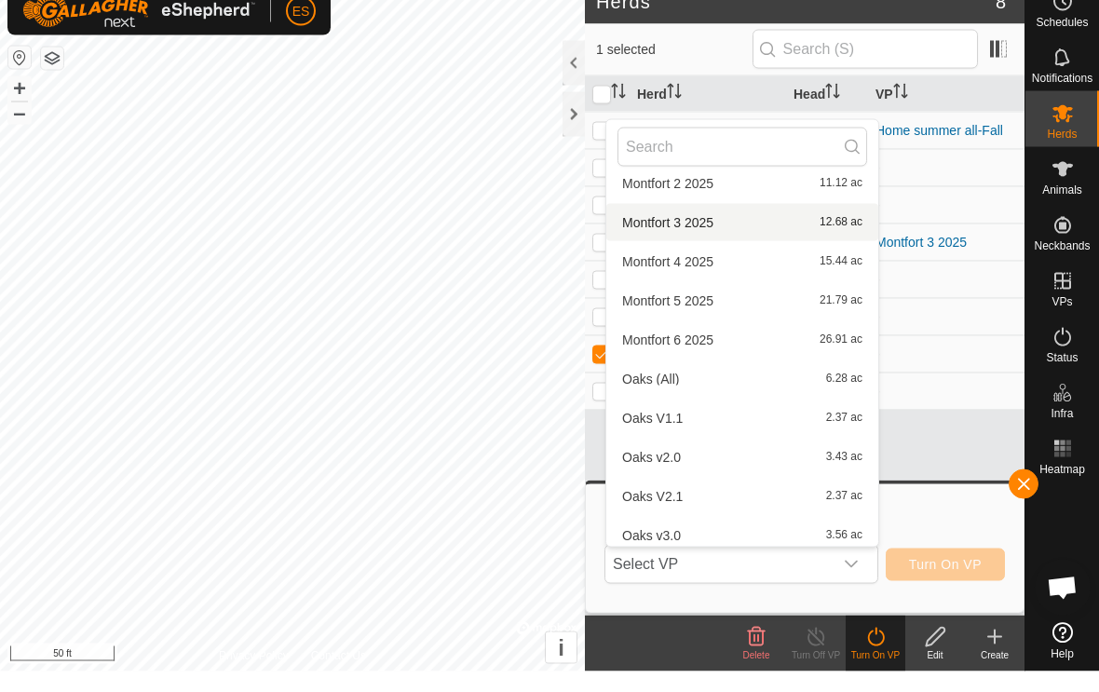
click at [711, 237] on span "Montfort 3 2025" at bounding box center [667, 243] width 91 height 13
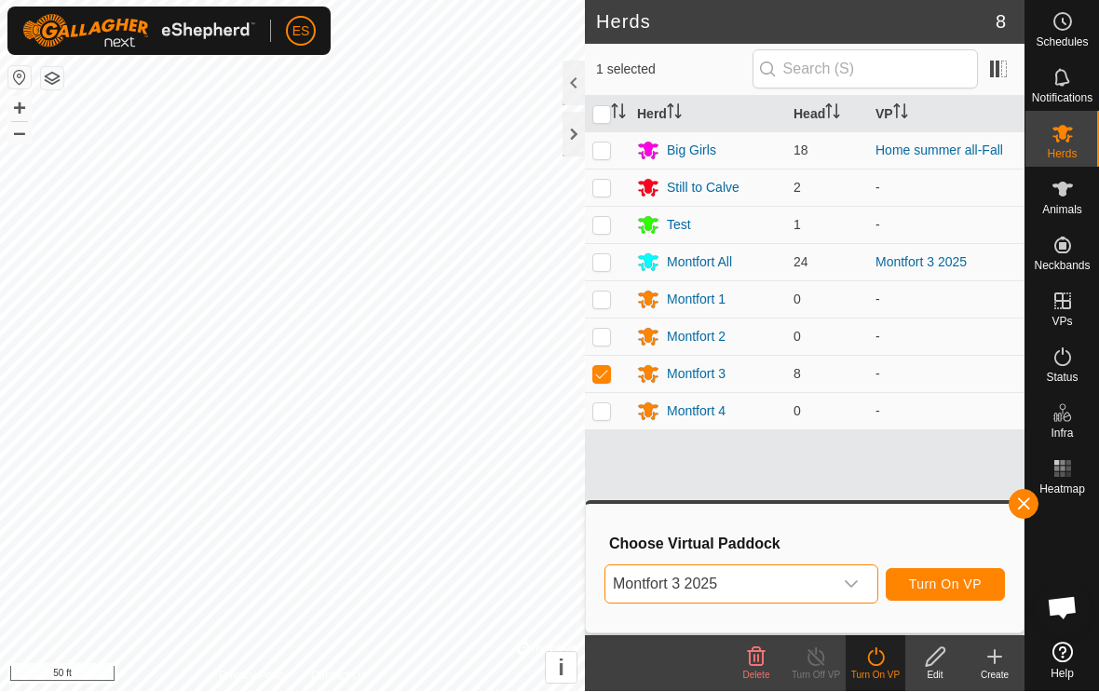
click at [955, 582] on span "Turn On VP" at bounding box center [945, 585] width 73 height 15
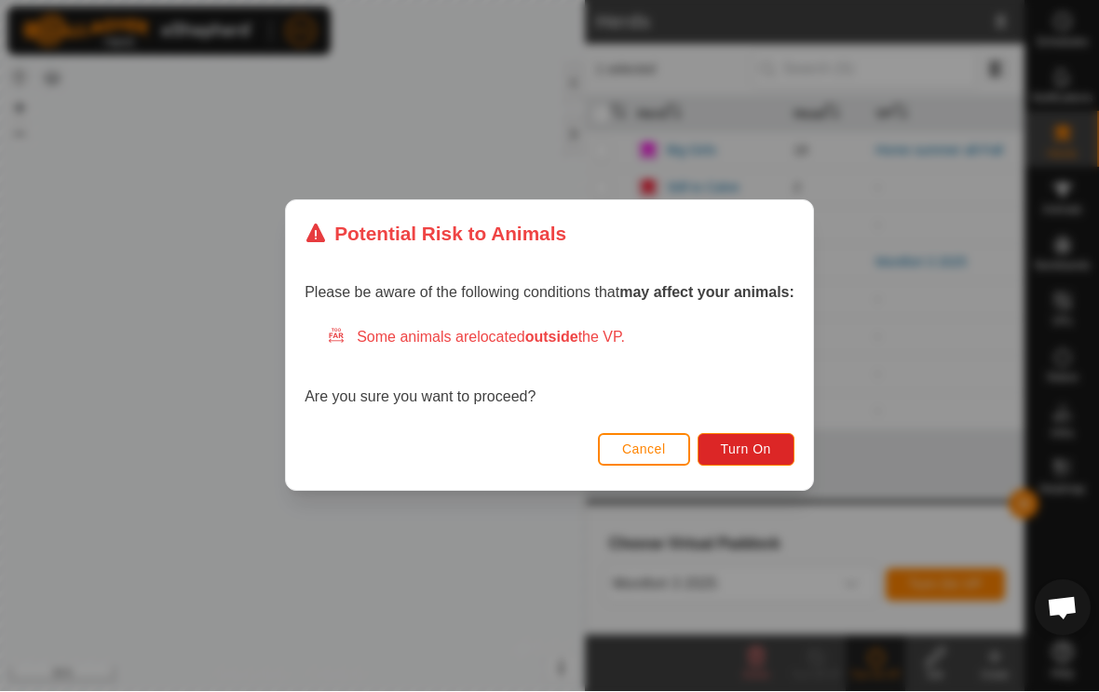
click at [753, 462] on button "Turn On" at bounding box center [746, 450] width 97 height 33
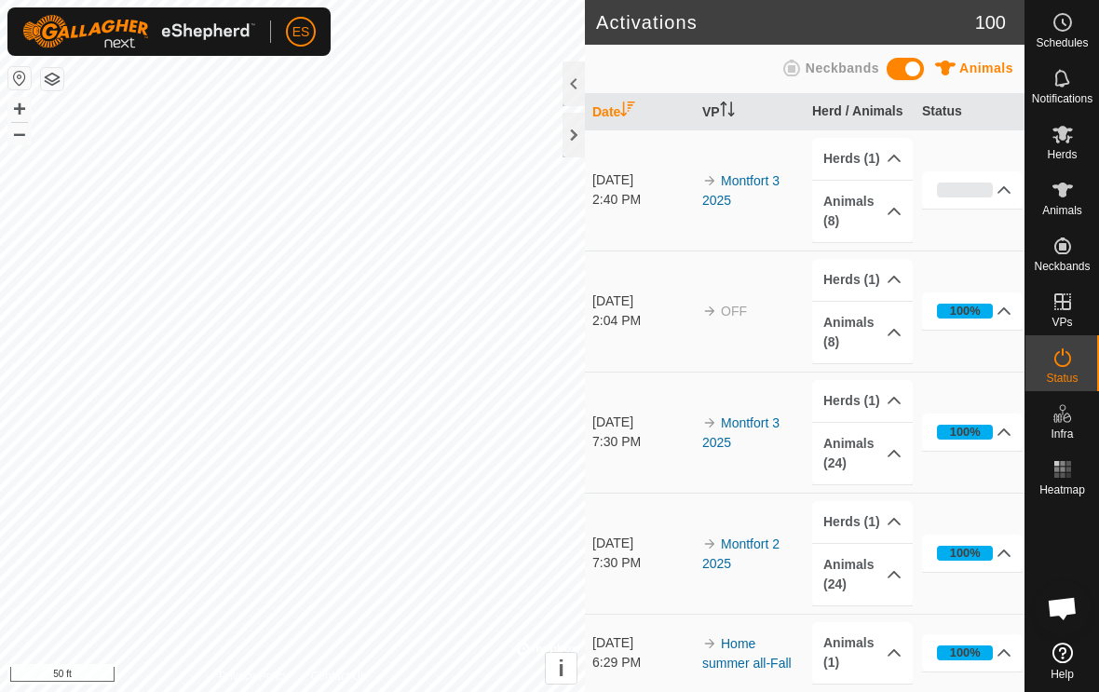
click at [1000, 72] on span "Animals" at bounding box center [986, 68] width 54 height 15
click at [1056, 197] on icon at bounding box center [1063, 190] width 22 height 22
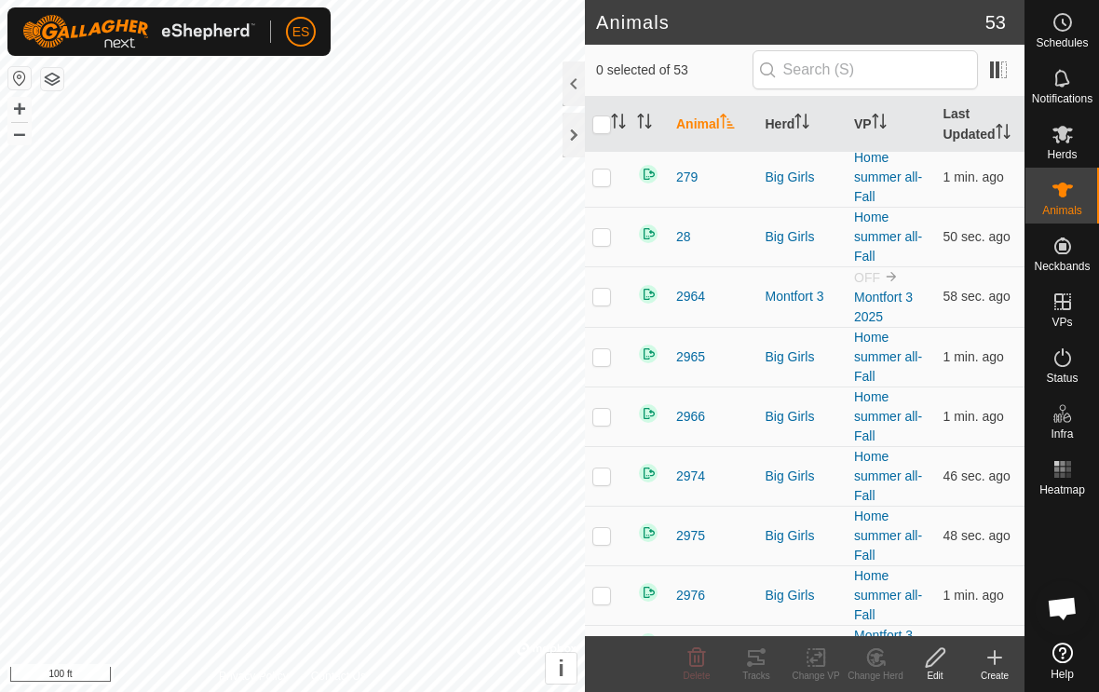
scroll to position [704, 0]
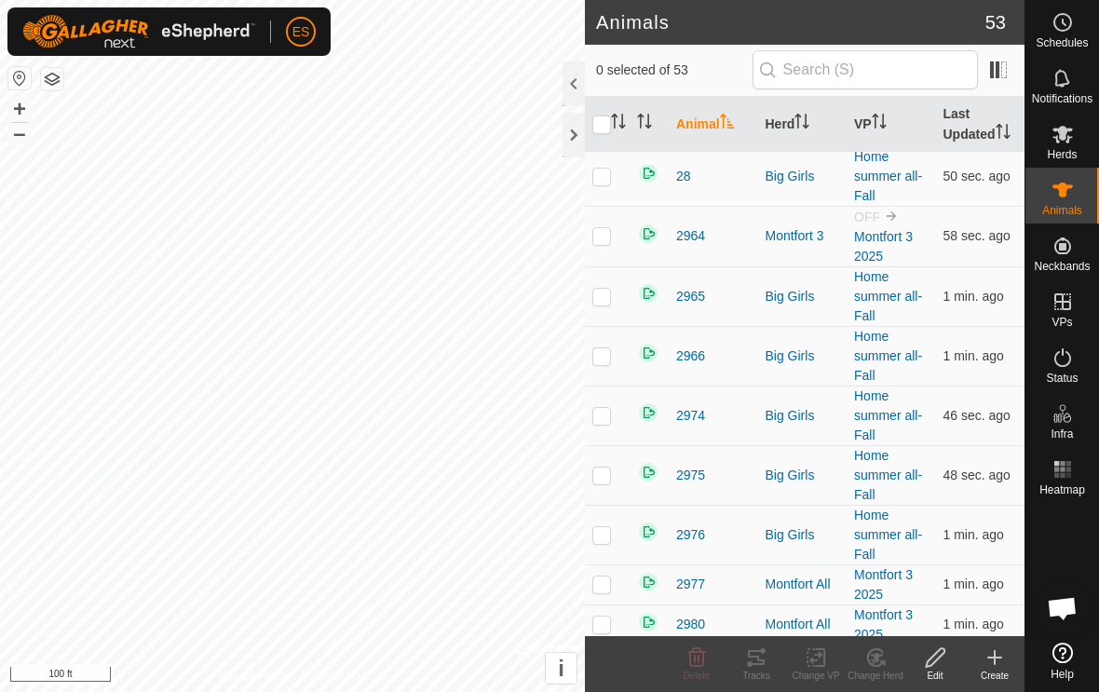
click at [796, 117] on th "Herd" at bounding box center [802, 125] width 89 height 56
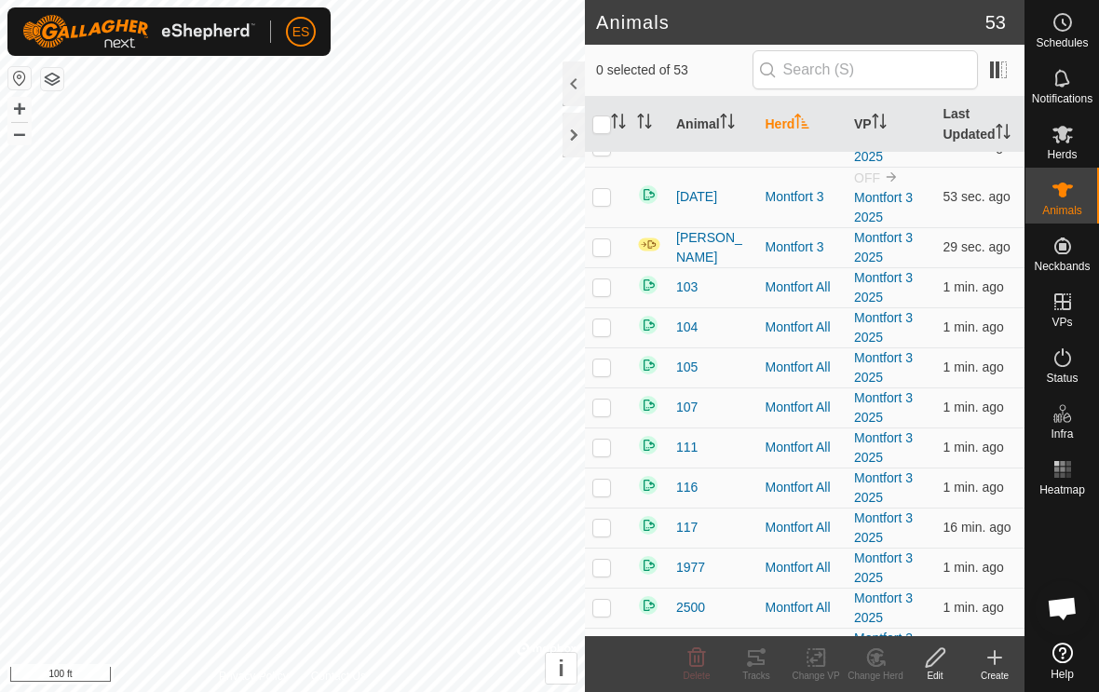
scroll to position [1362, 0]
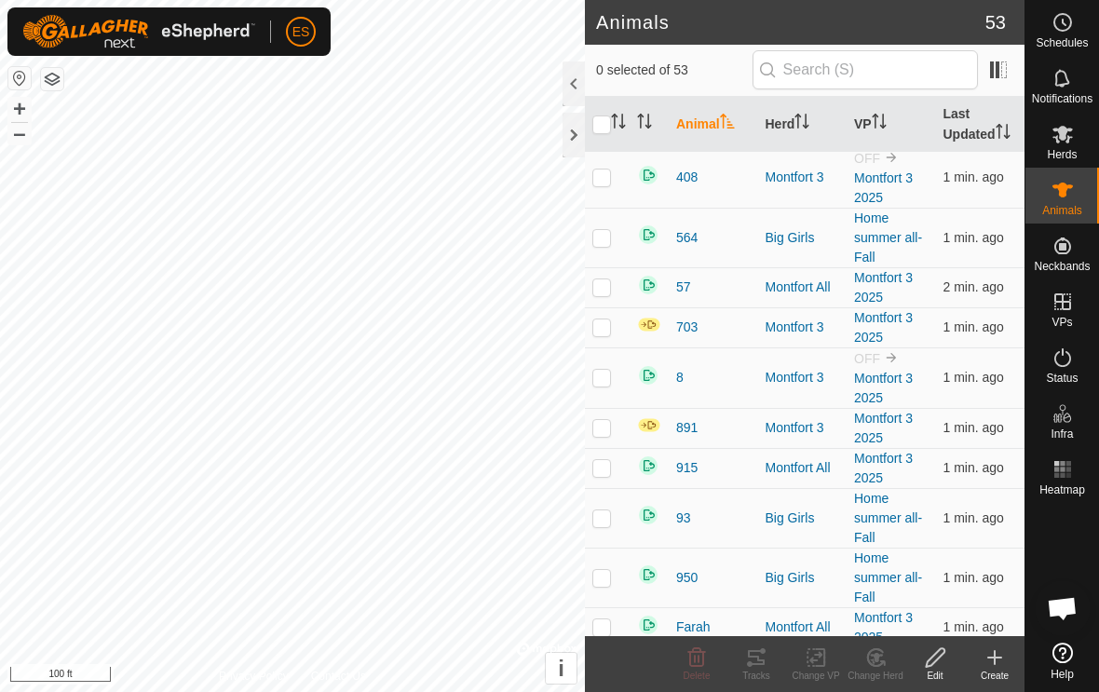
scroll to position [1312, 0]
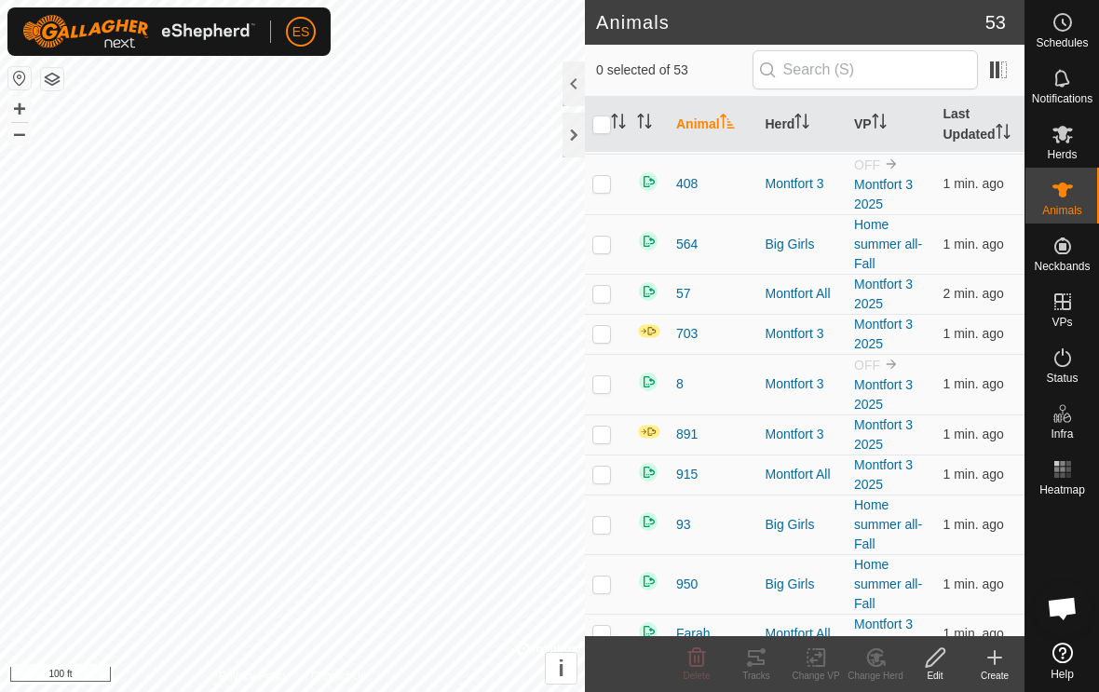
click at [808, 117] on icon "Activate to sort" at bounding box center [807, 121] width 2 height 15
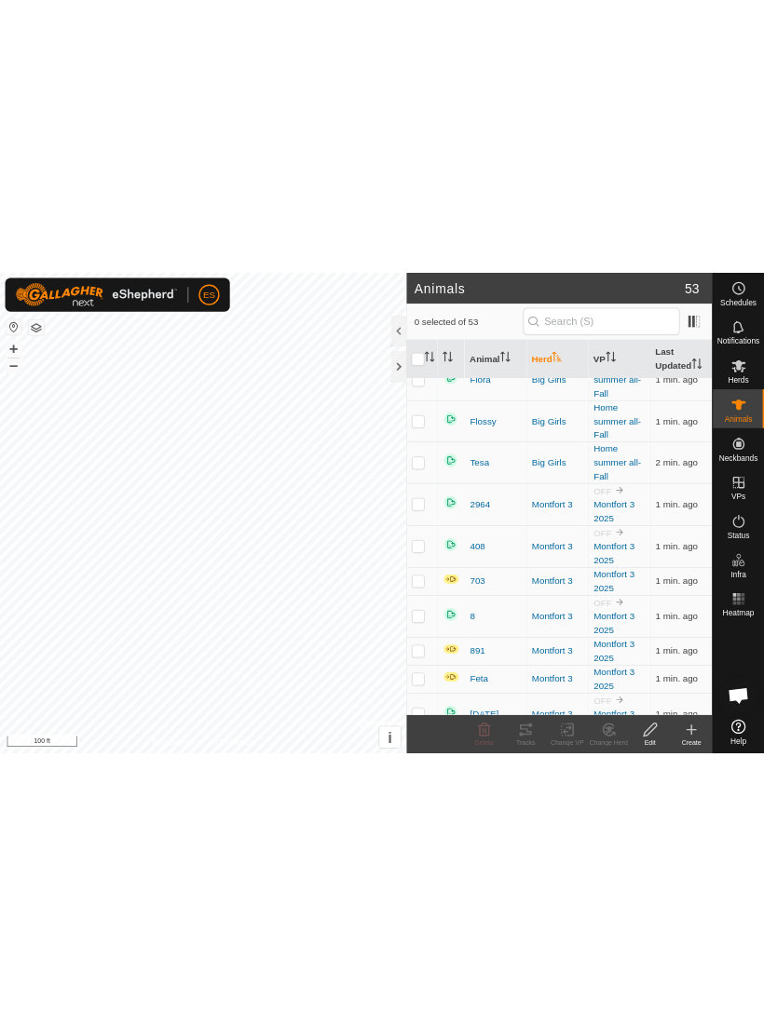
scroll to position [919, 0]
